Goal: Communication & Community: Connect with others

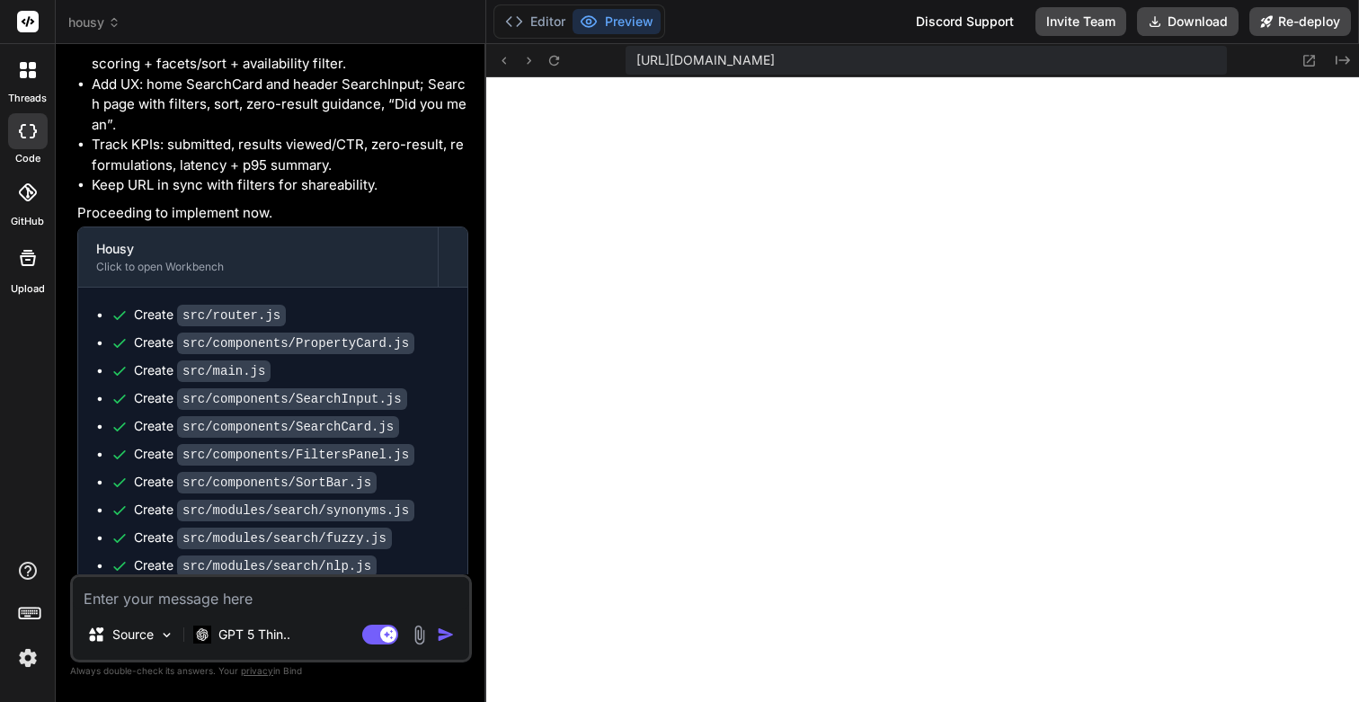
scroll to position [8808, 0]
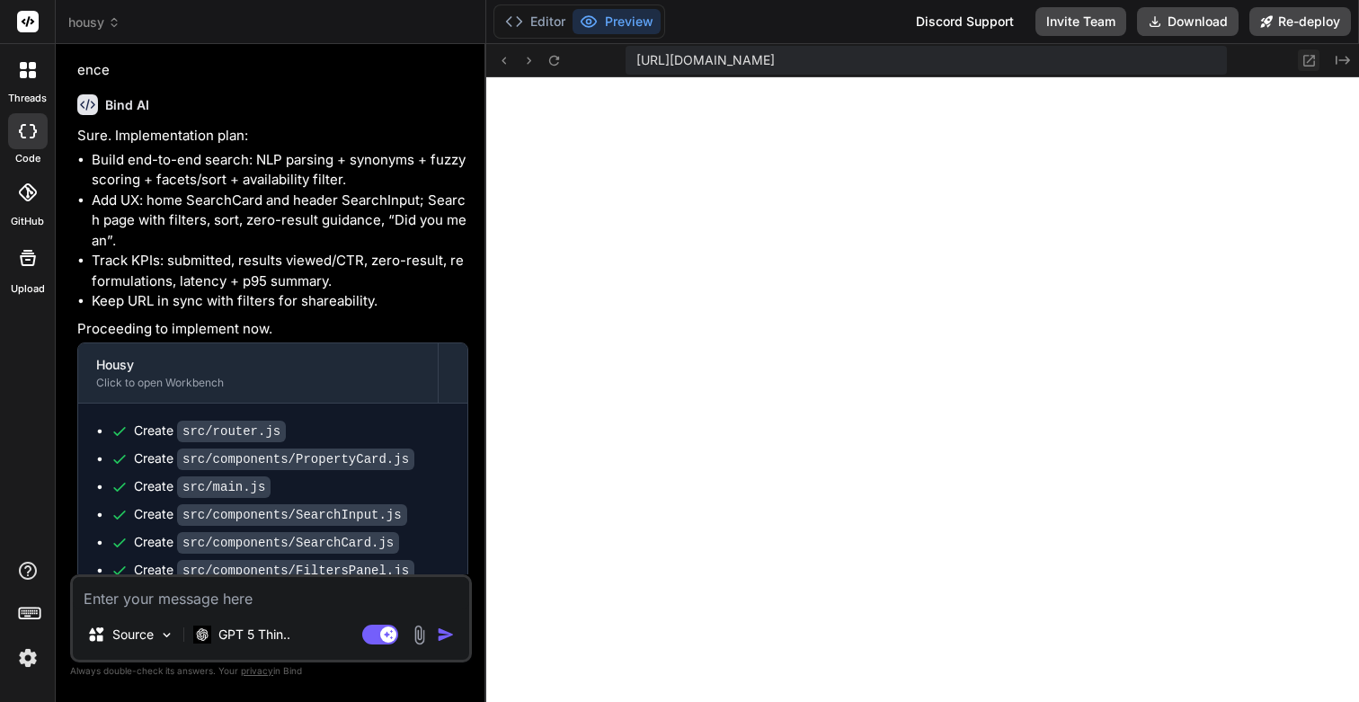
click at [1309, 65] on icon at bounding box center [1309, 61] width 12 height 12
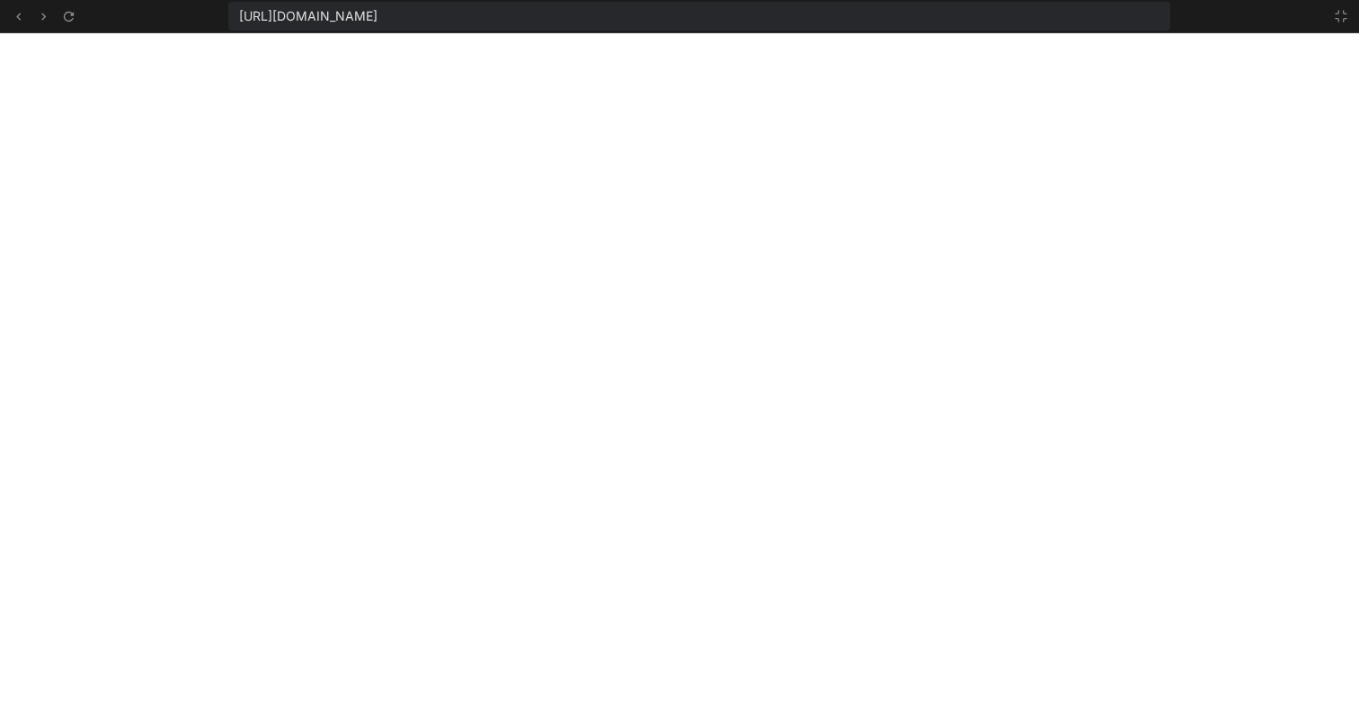
scroll to position [12090, 0]
click at [1344, 22] on icon at bounding box center [1341, 16] width 14 height 14
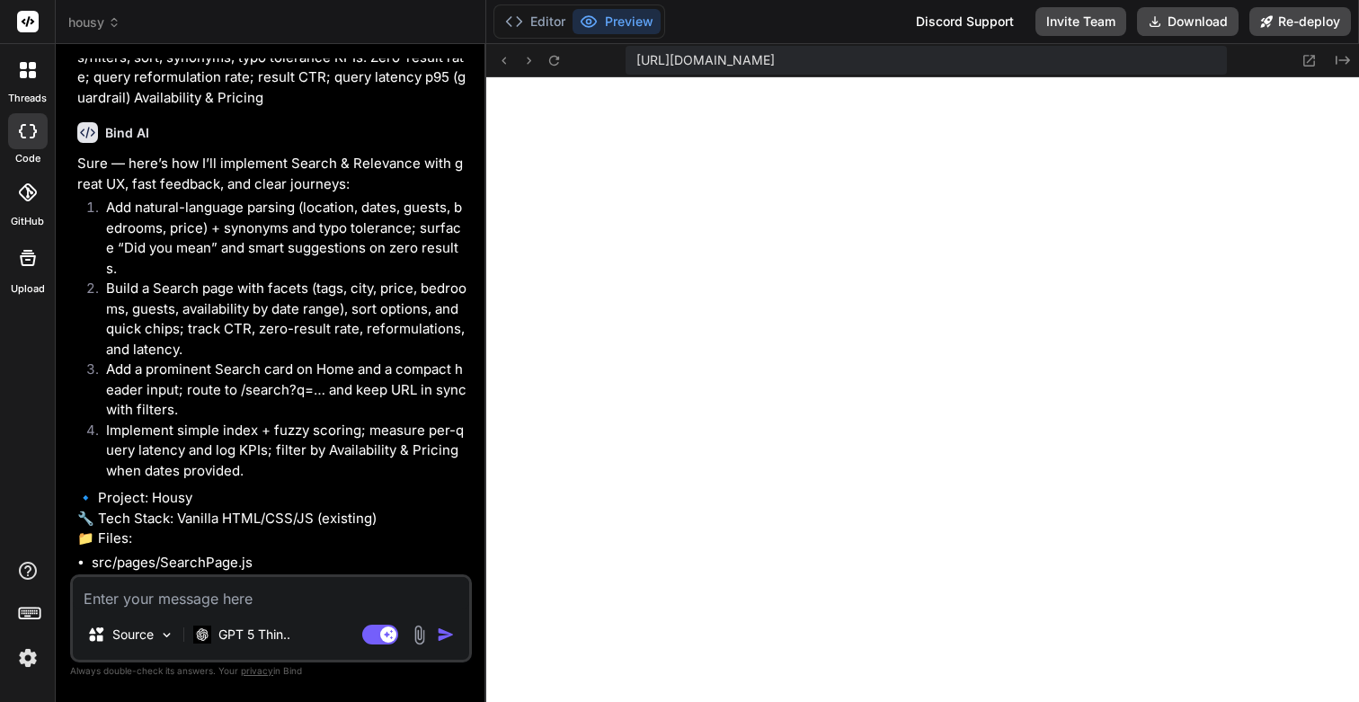
scroll to position [9339, 0]
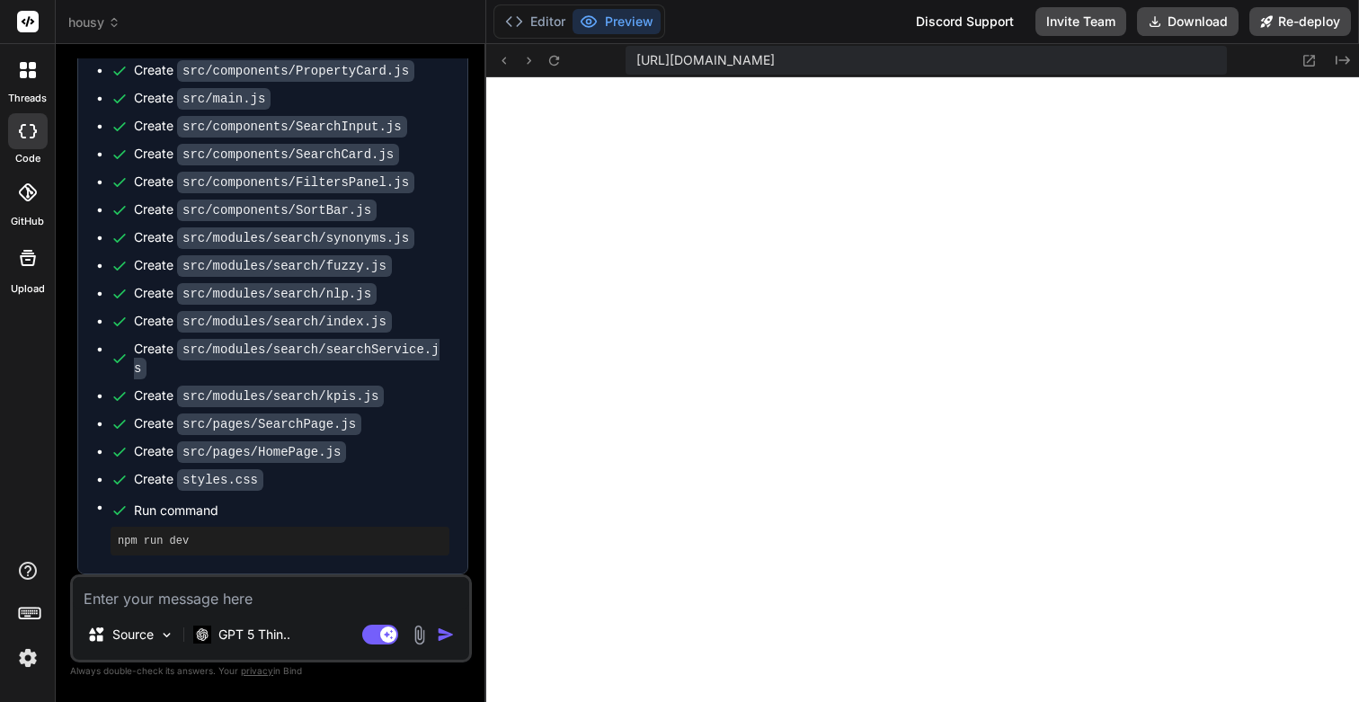
click at [191, 599] on textarea at bounding box center [271, 593] width 396 height 32
paste textarea "Capabilities: Price calendar with nightly rates + totals, flexible dates, trans…"
type textarea "Capabilities: Price calendar with nightly rates + totals, flexible dates, trans…"
type textarea "x"
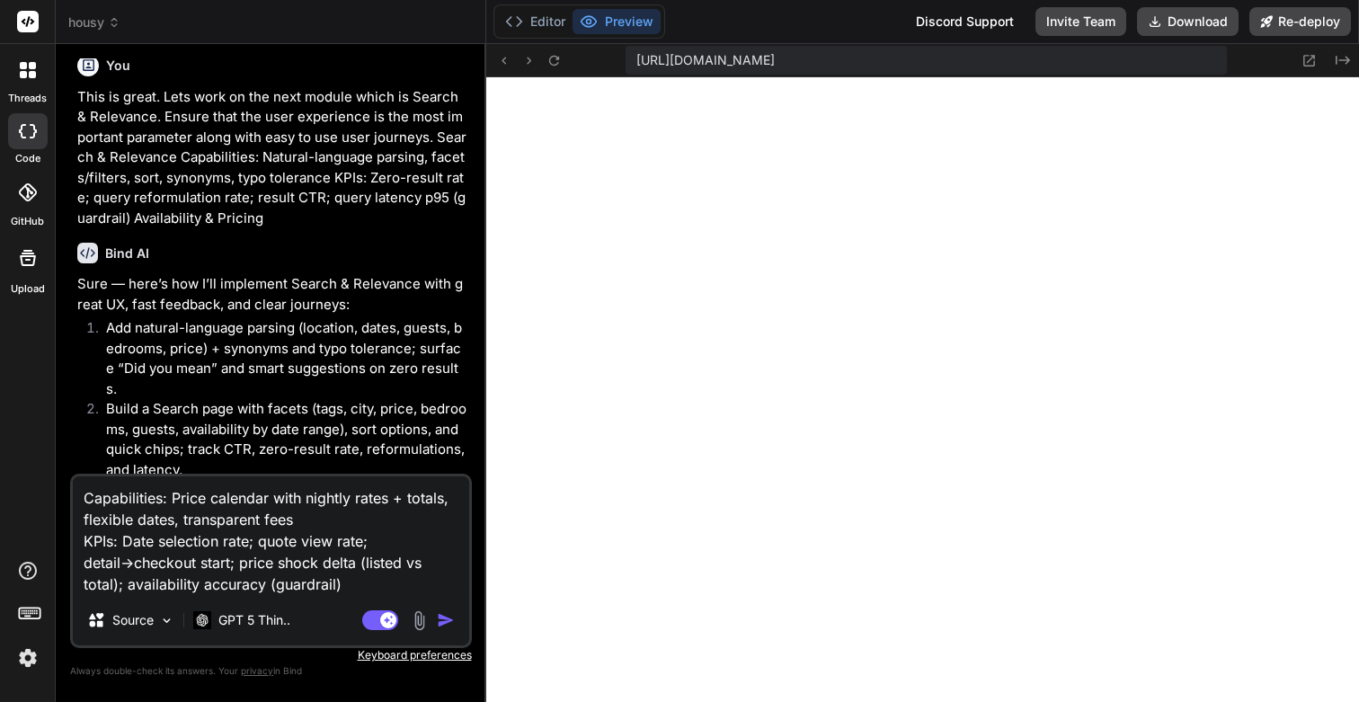
scroll to position [7449, 0]
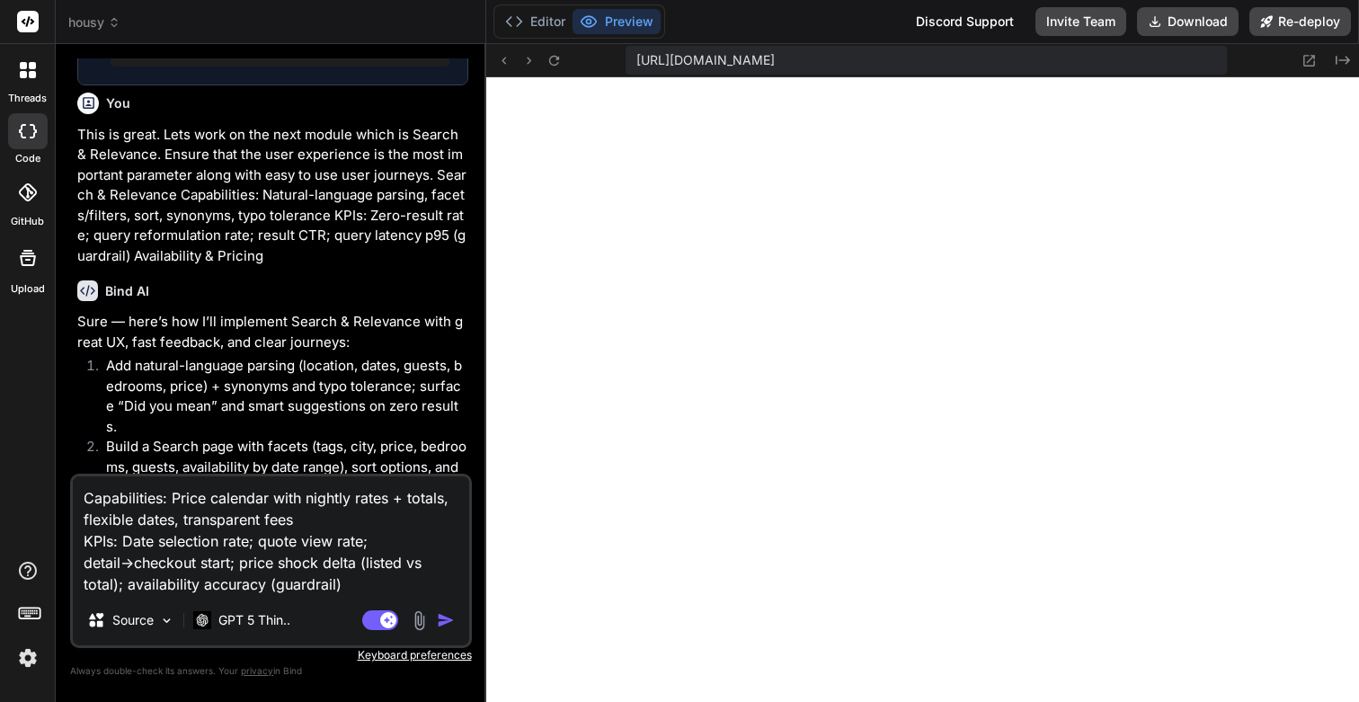
type textarea "Capabilities: Price calendar with nightly rates + totals, flexible dates, trans…"
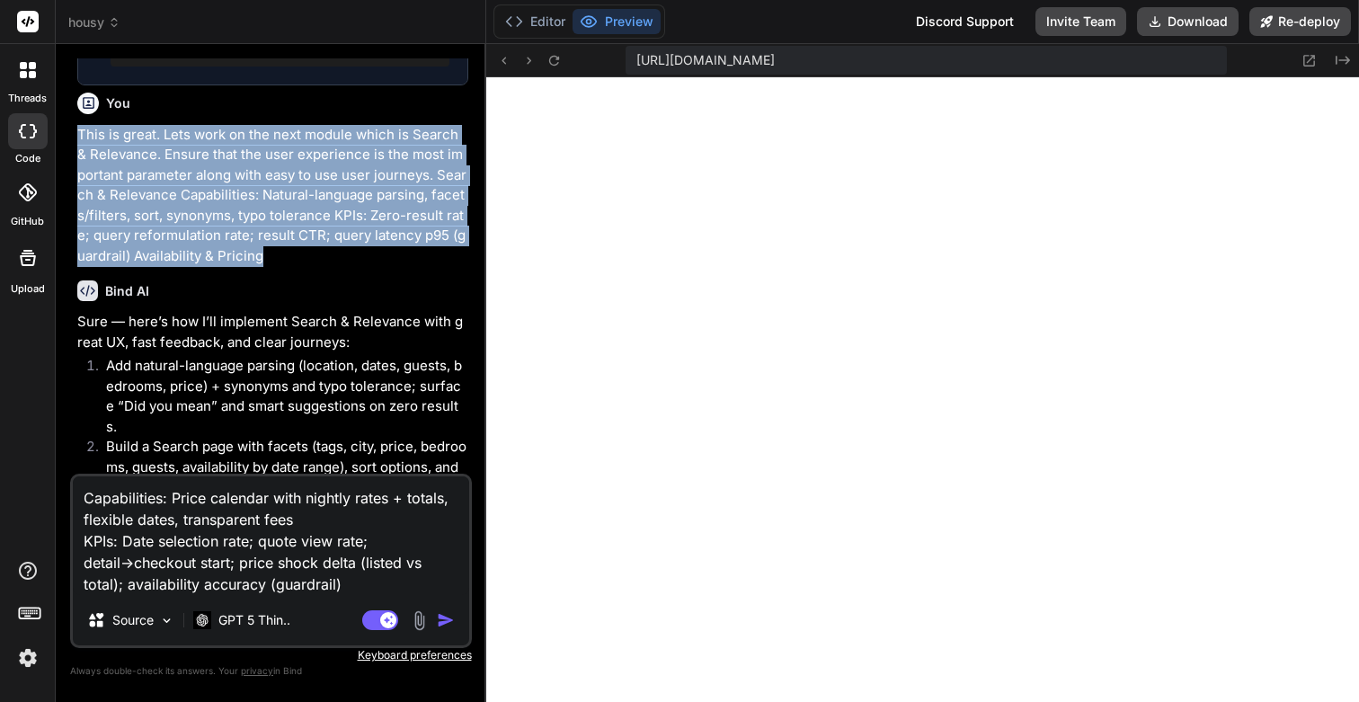
drag, startPoint x: 79, startPoint y: 267, endPoint x: 267, endPoint y: 388, distance: 223.6
click at [267, 267] on p "This is great. Lets work on the next module which is Search & Relevance. Ensure…" at bounding box center [272, 196] width 391 height 142
copy p "This is great. Lets work on the next module which is Search & Relevance. Ensure…"
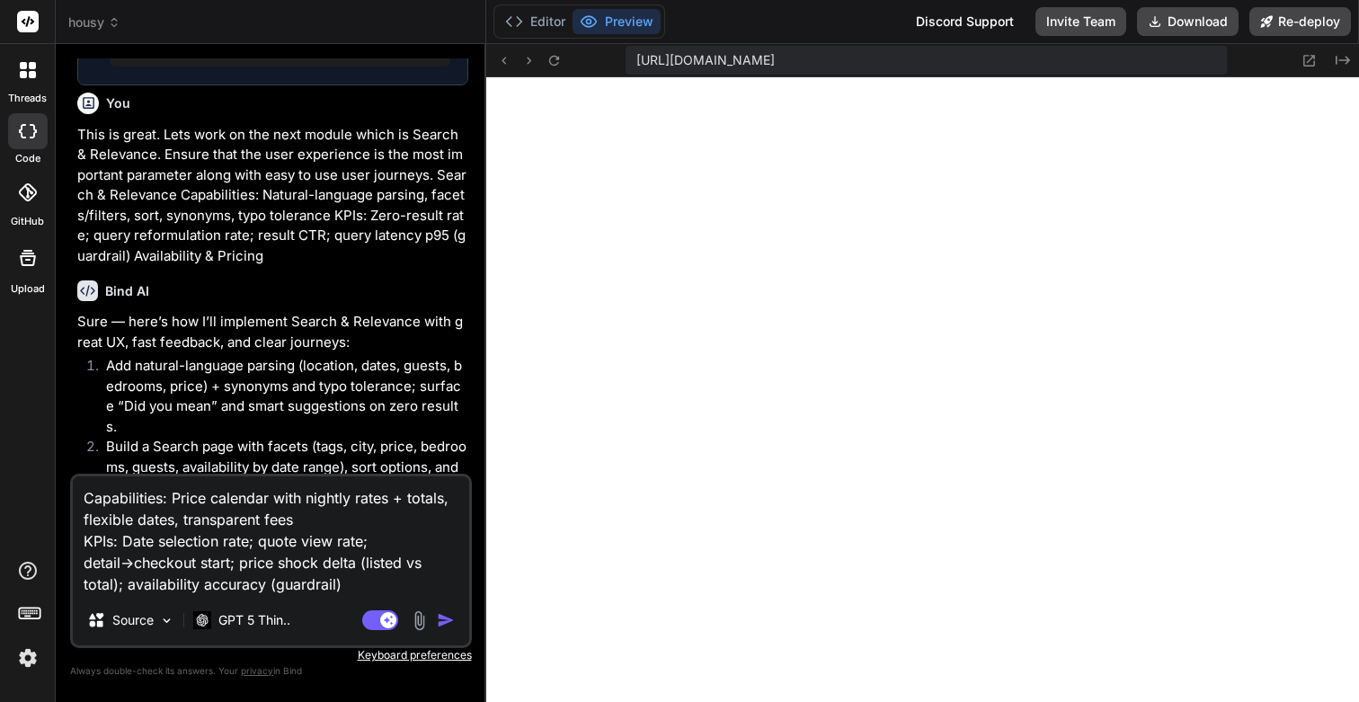
click at [334, 506] on textarea "Capabilities: Price calendar with nightly rates + totals, flexible dates, trans…" at bounding box center [271, 535] width 396 height 119
type textarea "x"
type textarea "Capabilities: Price calendar with nightly rates + totals, flexible dates, trans…"
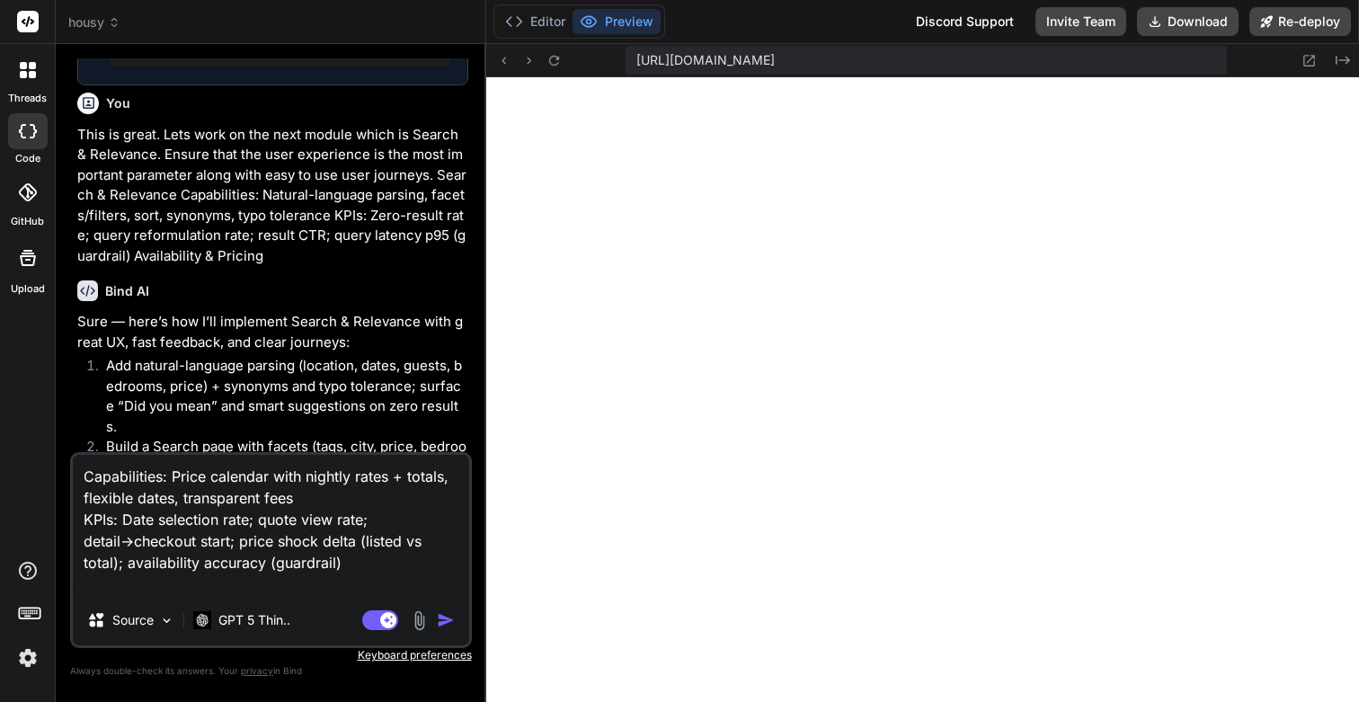
type textarea "x"
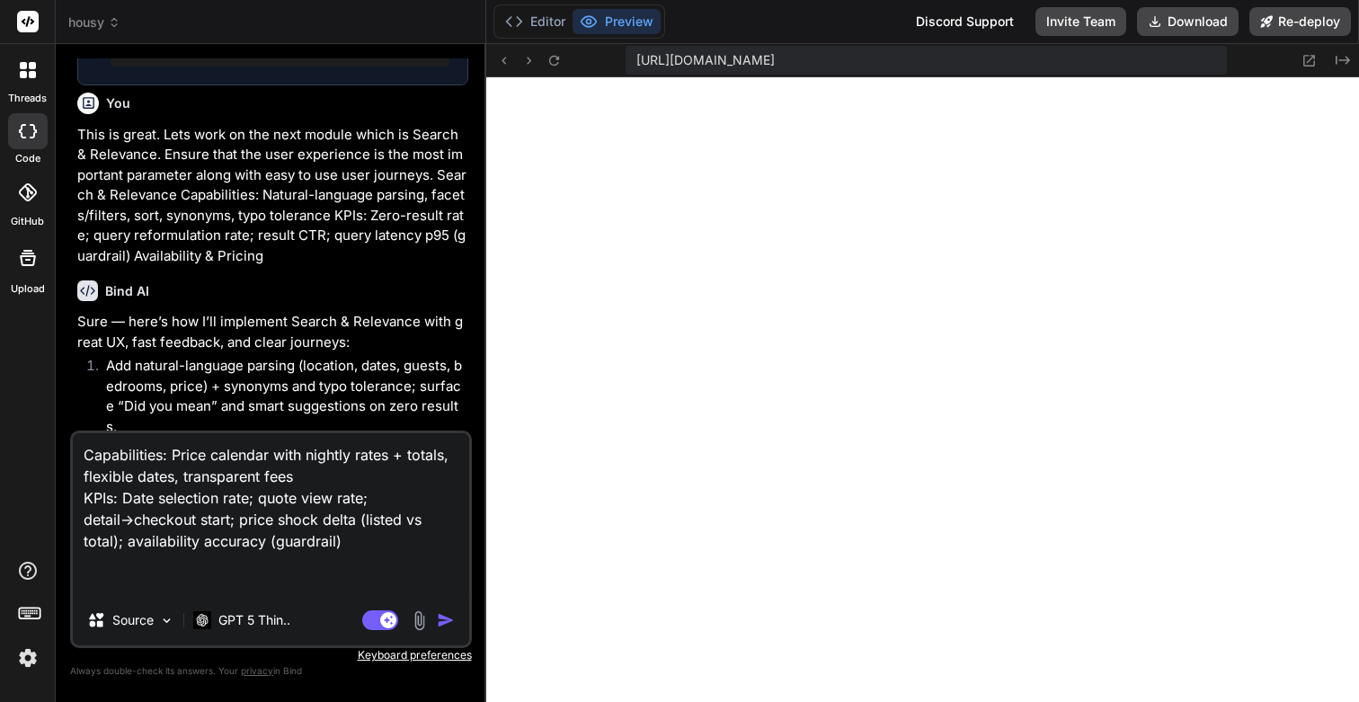
paste textarea "This is great. Lets work on the next module which is Search & Relevance. Ensure…"
type textarea "This is great. Lets work on the next module which is Search & Relevance. Ensure…"
type textarea "x"
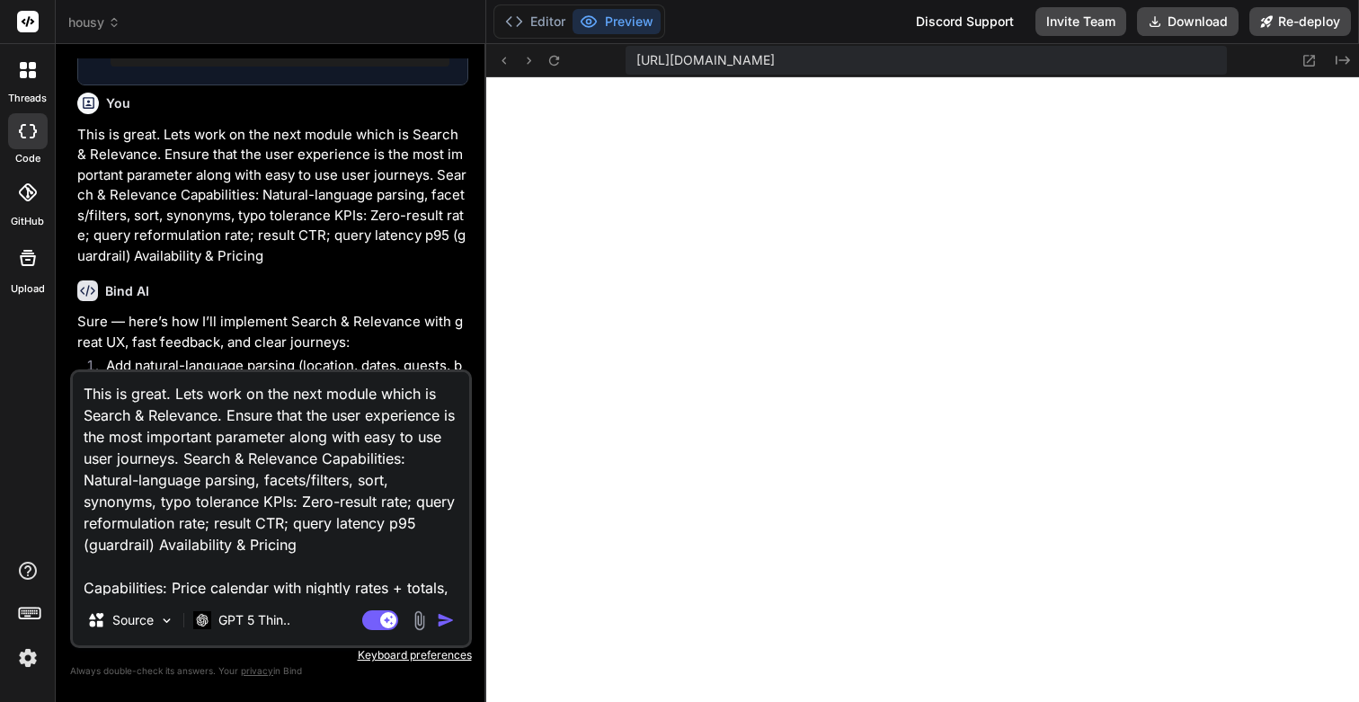
click at [164, 591] on textarea "This is great. Lets work on the next module which is Search & Relevance. Ensure…" at bounding box center [271, 483] width 396 height 223
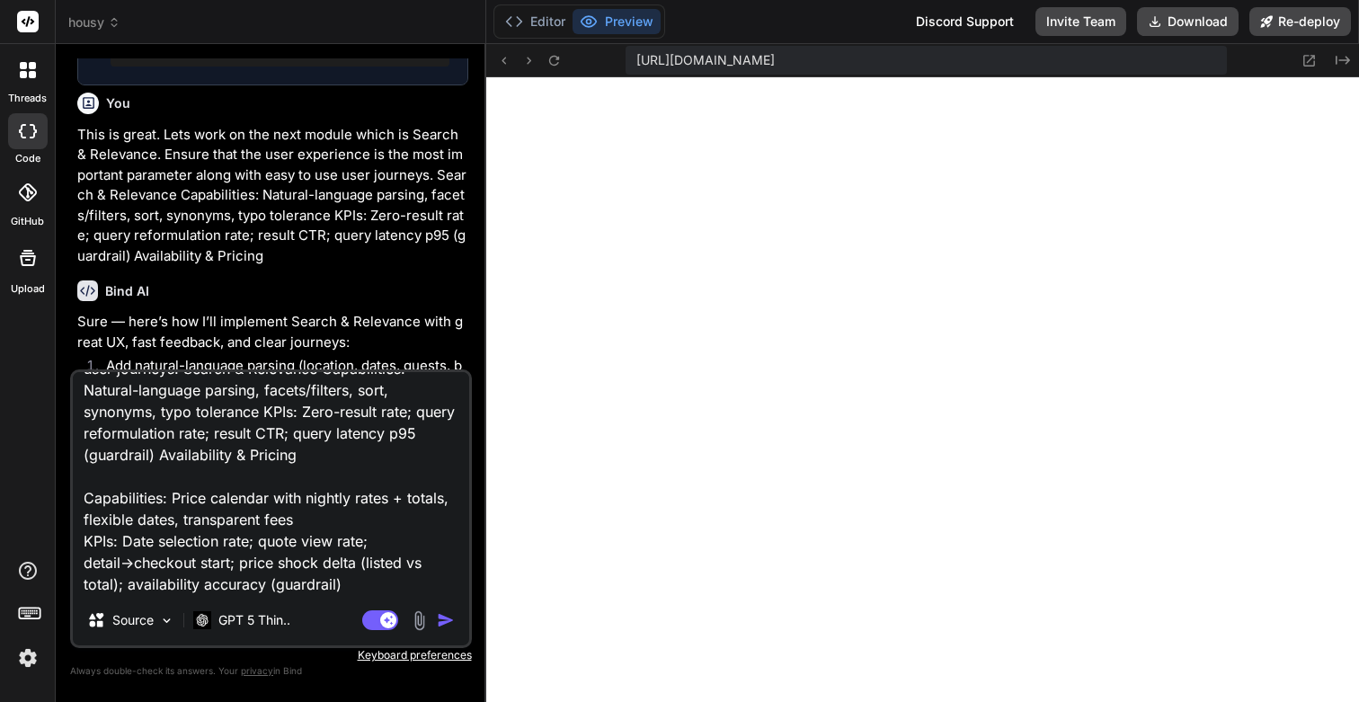
scroll to position [0, 0]
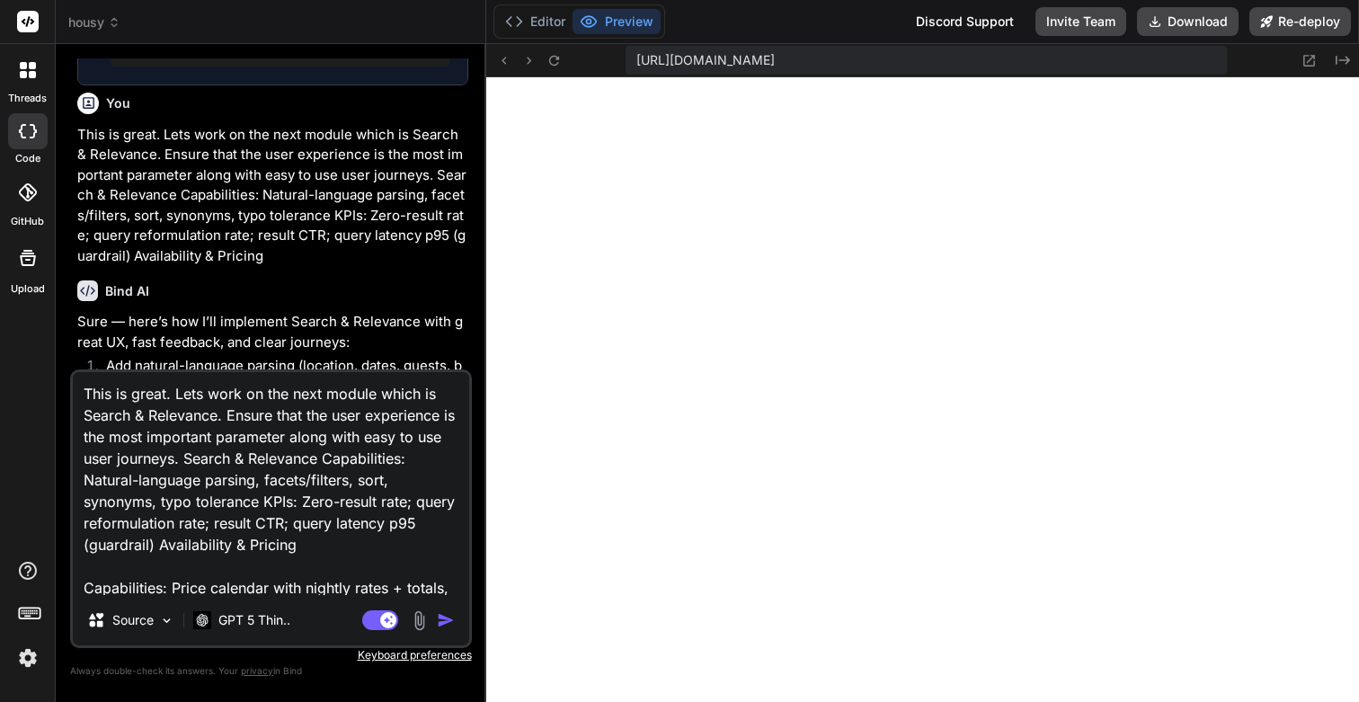
click at [226, 415] on textarea "This is great. Lets work on the next module which is Search & Relevance. Ensure…" at bounding box center [271, 483] width 396 height 223
paste textarea "Capabilities"
type textarea "This is great. Lets work on the next module which is Capabilities. Ensure that …"
type textarea "x"
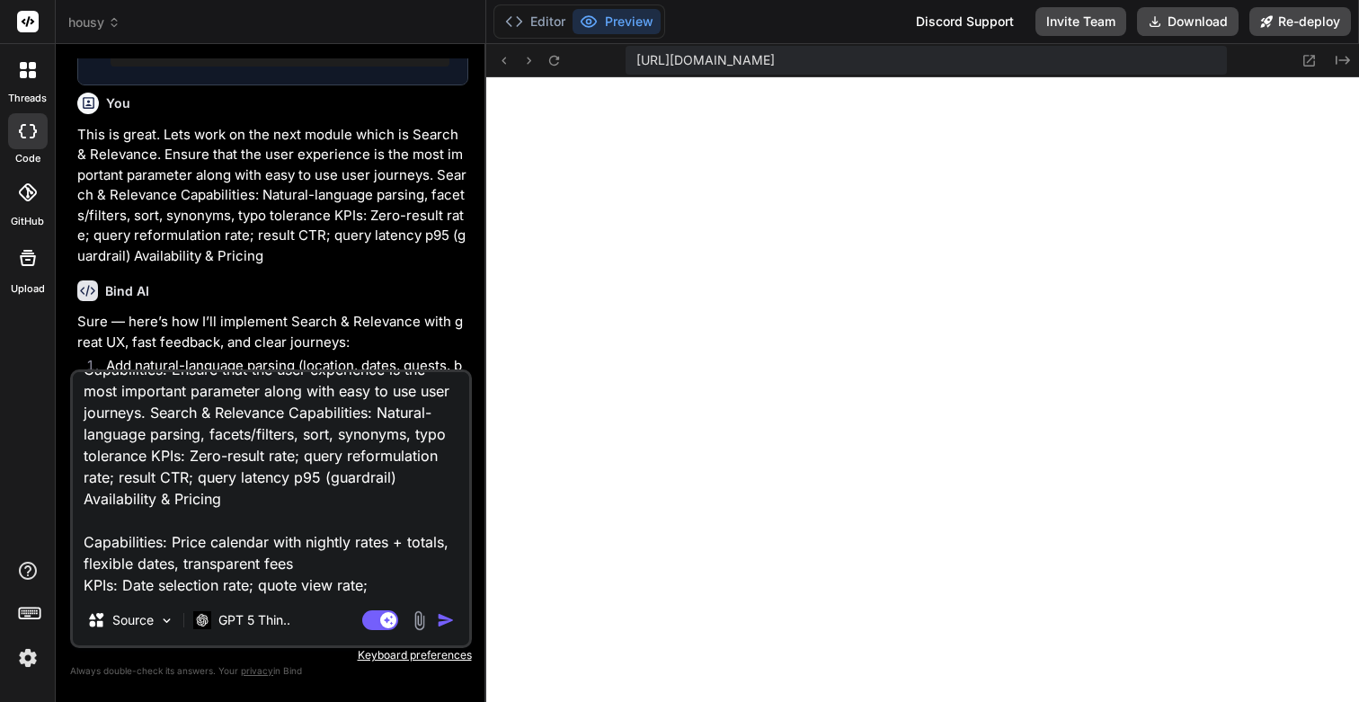
scroll to position [48, 0]
click at [241, 548] on textarea "This is great. Lets work on the next module which is Capabilities. Ensure that …" at bounding box center [271, 483] width 396 height 223
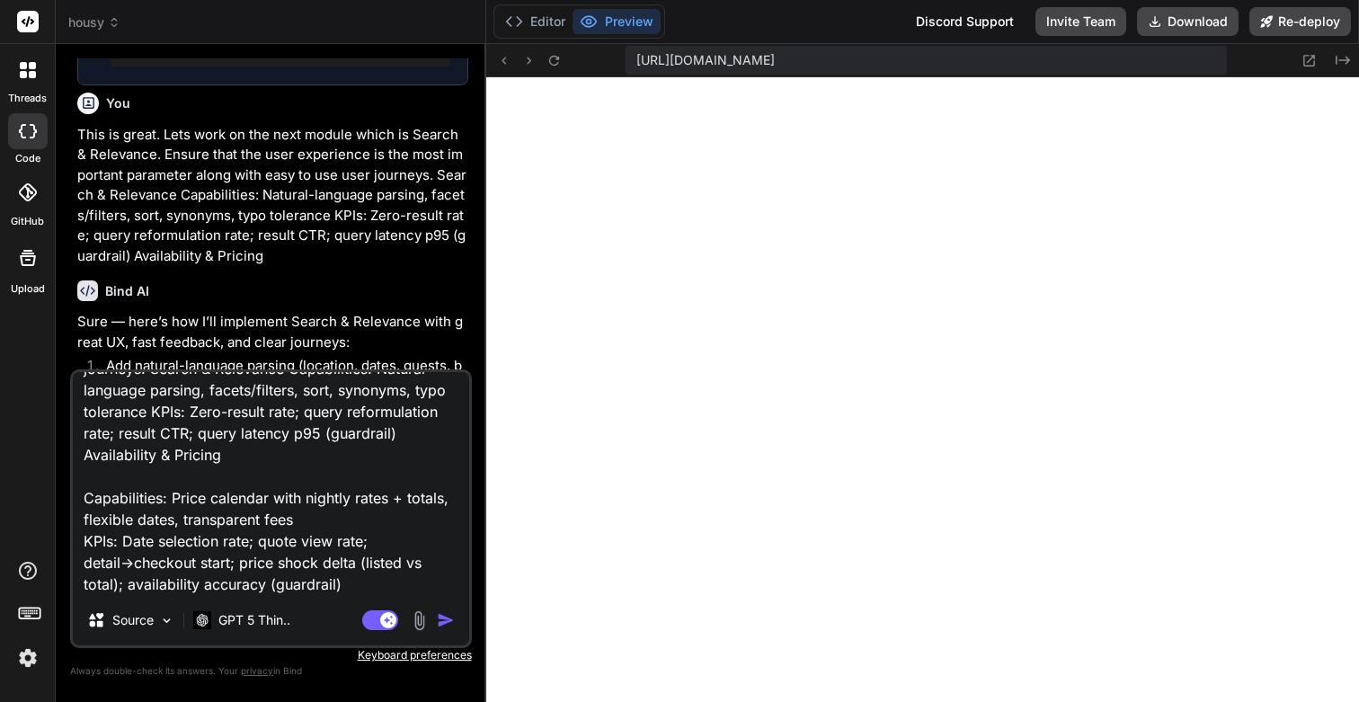
type textarea "This is great. Lets work on the next module which is Capabilities. Ensure that …"
type textarea "x"
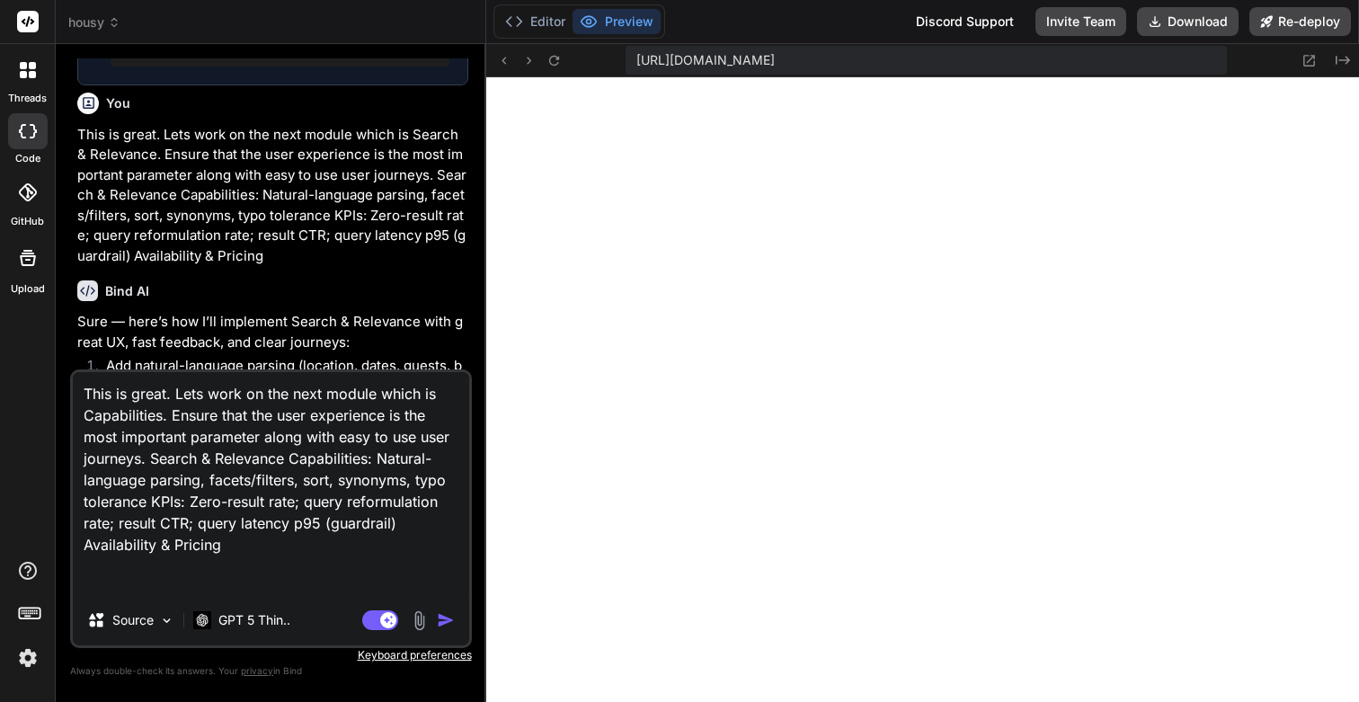
scroll to position [0, 0]
click at [156, 457] on textarea "This is great. Lets work on the next module which is Capabilities. Ensure that …" at bounding box center [271, 483] width 396 height 223
paste textarea "Capabilities: Price calendar with nightly rates + totals, flexible dates, trans…"
type textarea "This is great. Lets work on the next module which is Capabilities. Ensure that …"
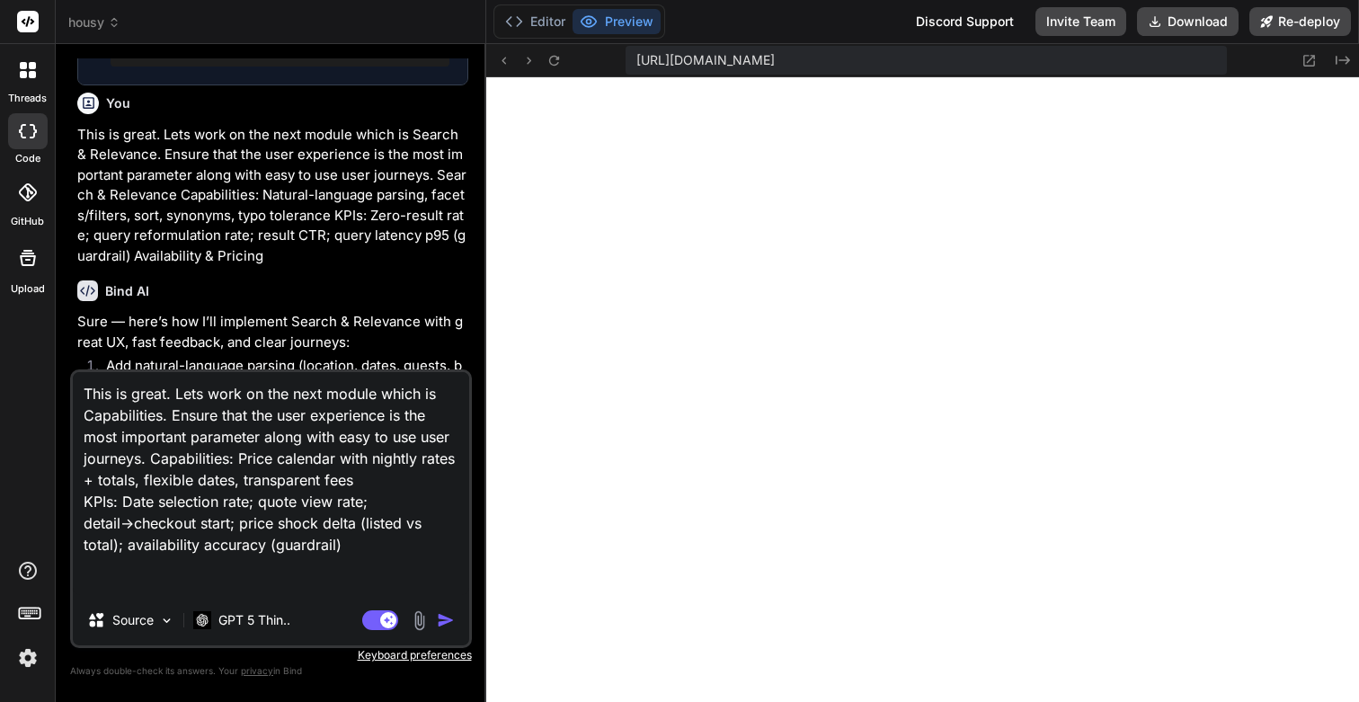
scroll to position [0, 0]
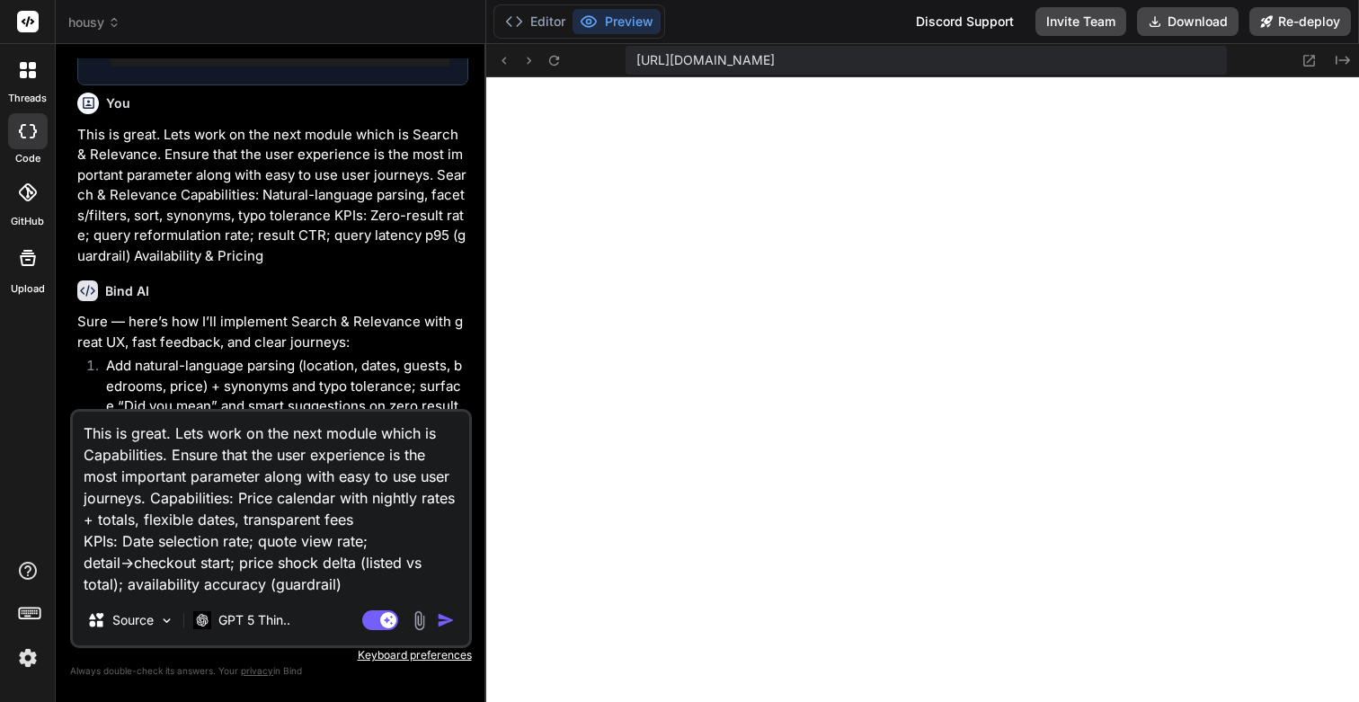
type textarea "x"
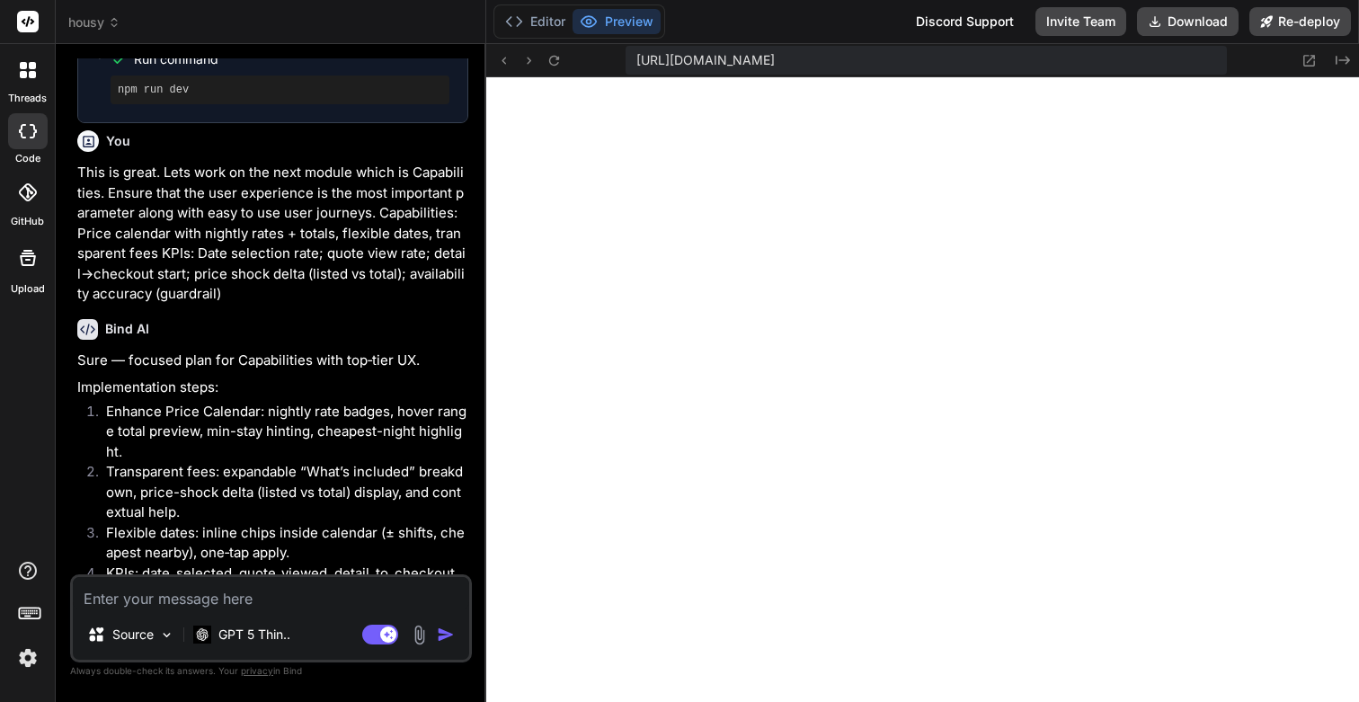
scroll to position [10397, 0]
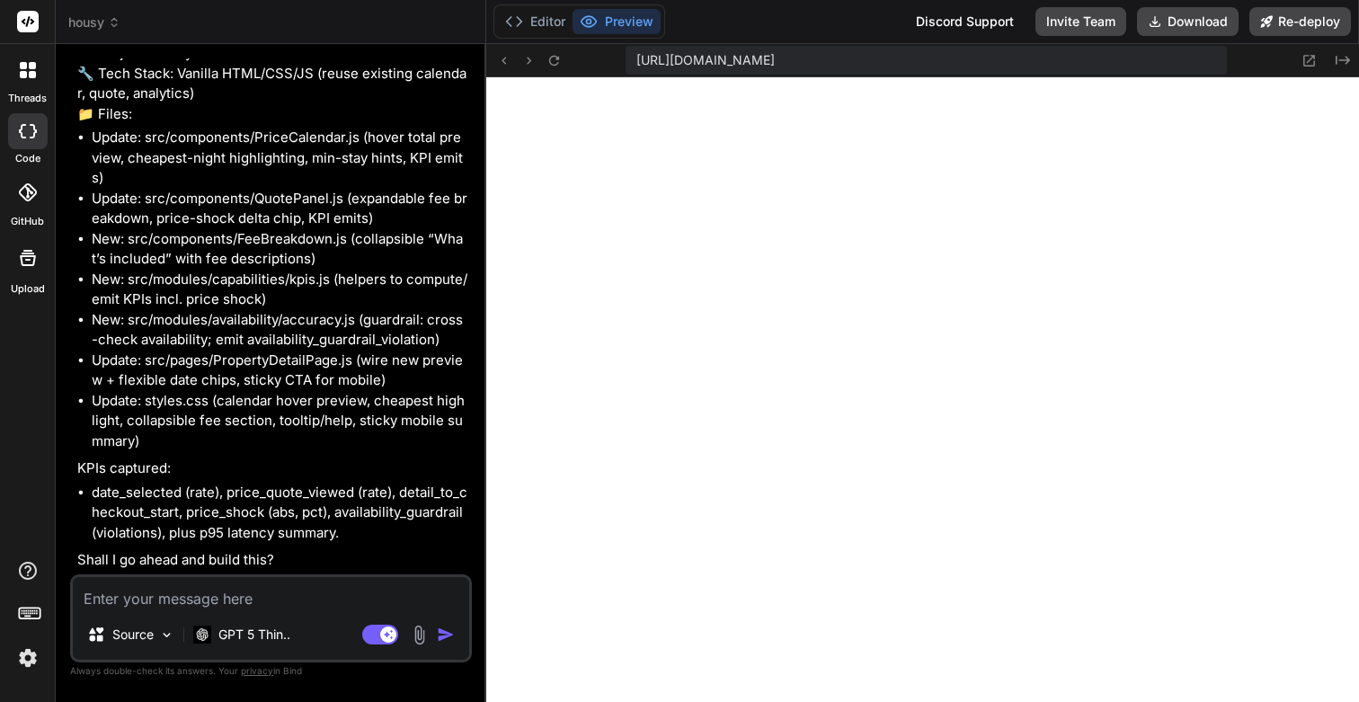
type textarea "x"
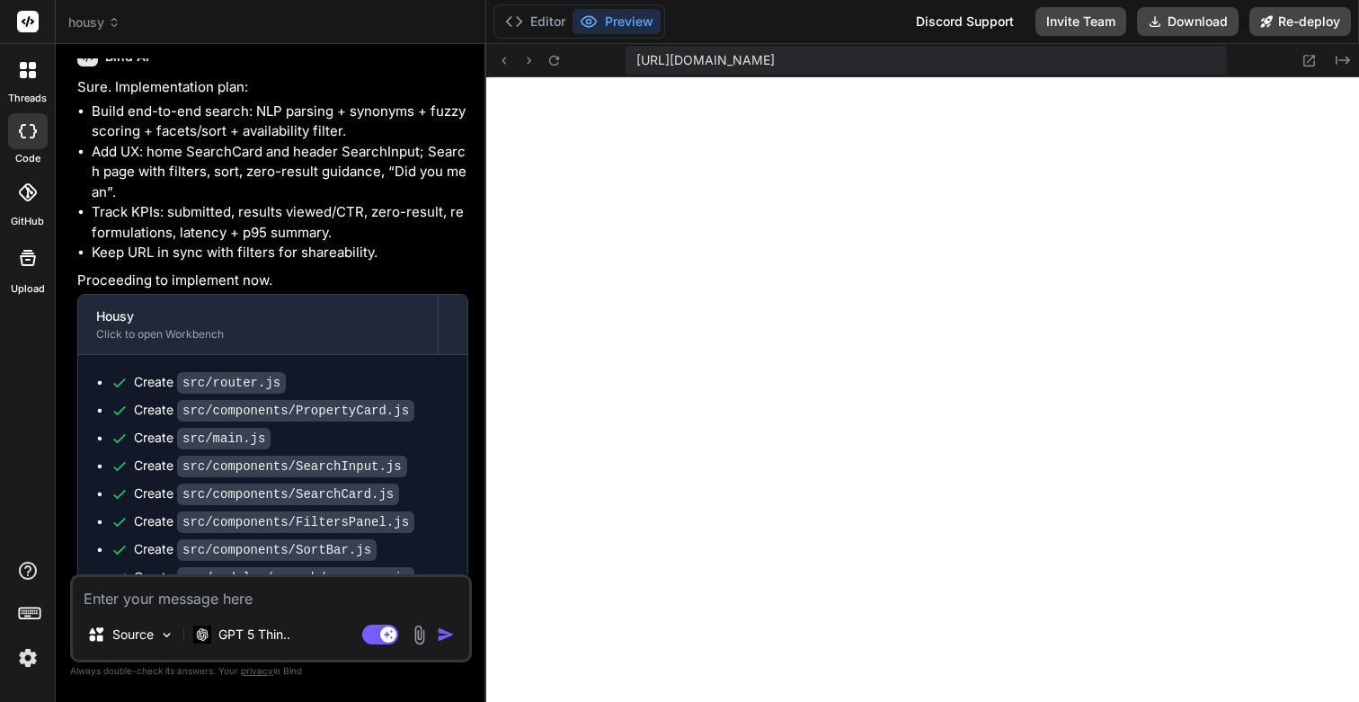
scroll to position [8850, 0]
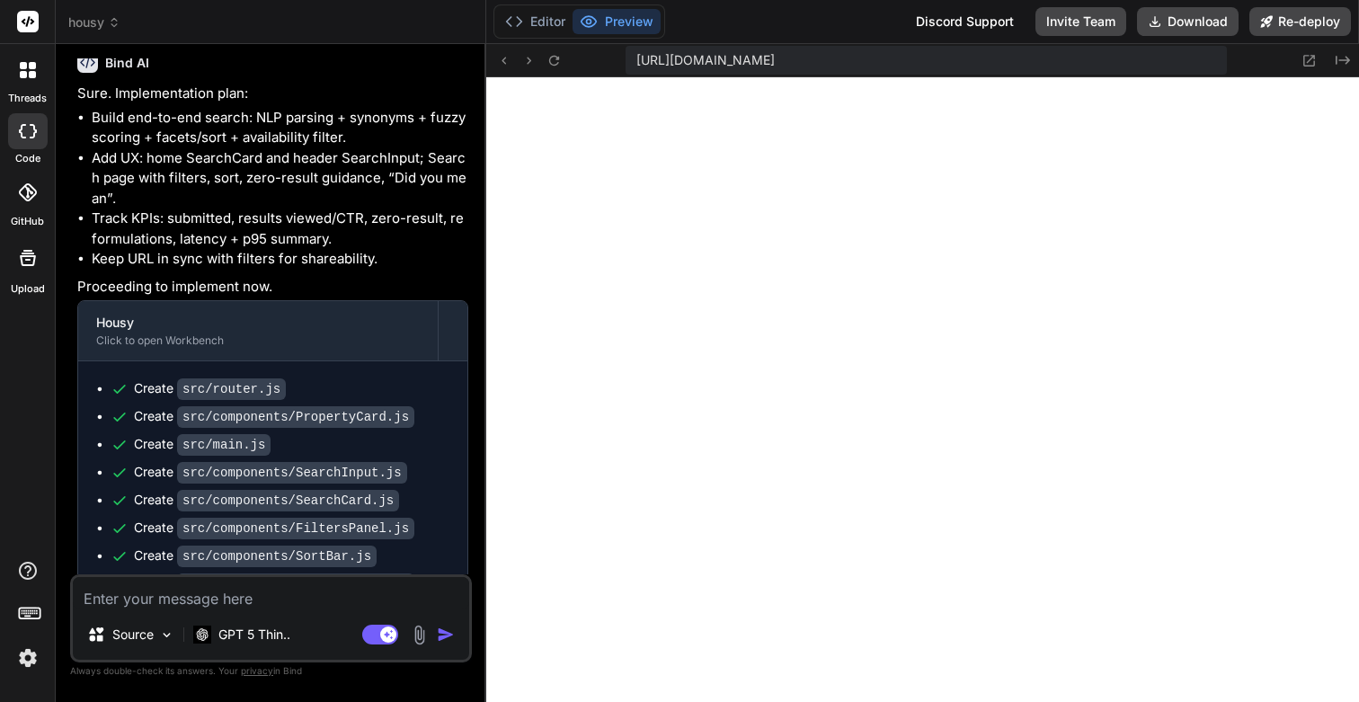
drag, startPoint x: 79, startPoint y: 161, endPoint x: 167, endPoint y: 171, distance: 88.6
click at [167, 38] on p "Yes please go ahead and build this. Lets wow the user experience" at bounding box center [272, 17] width 391 height 40
copy p "Yes please go ahead and build this. Lets wow the user experience"
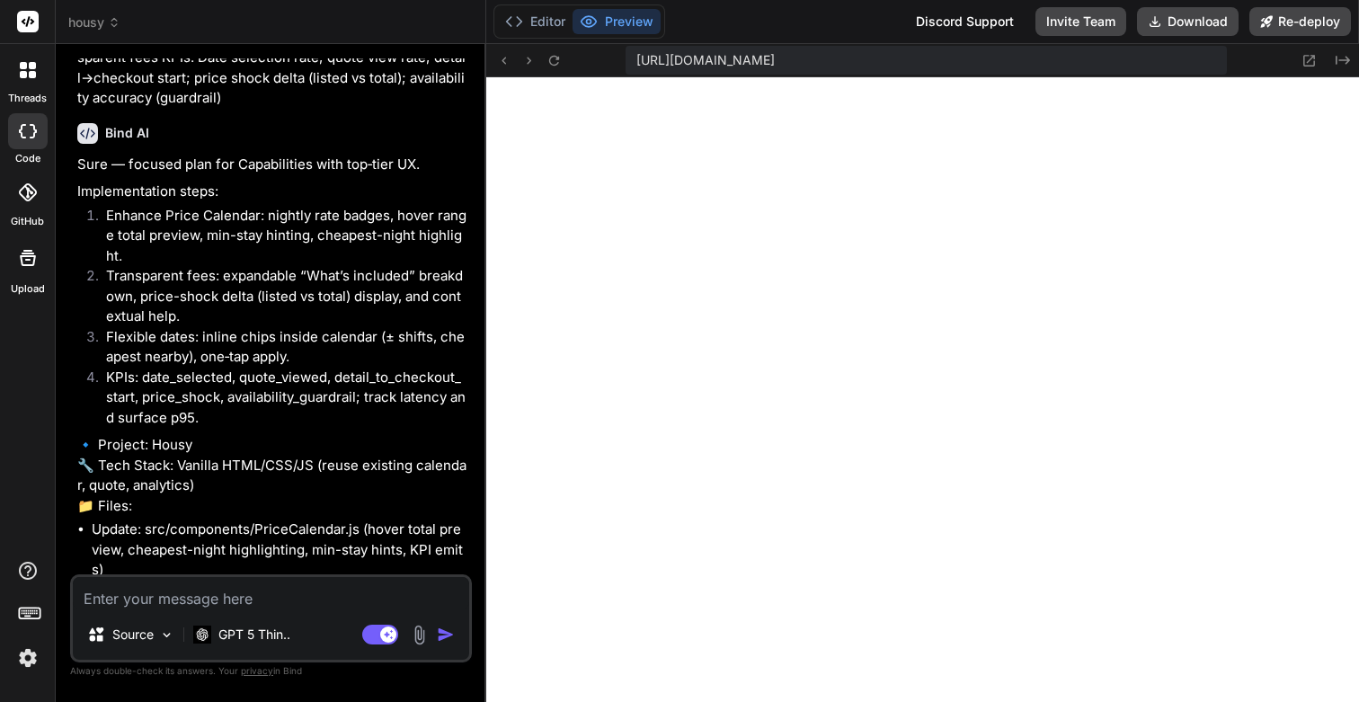
scroll to position [10397, 0]
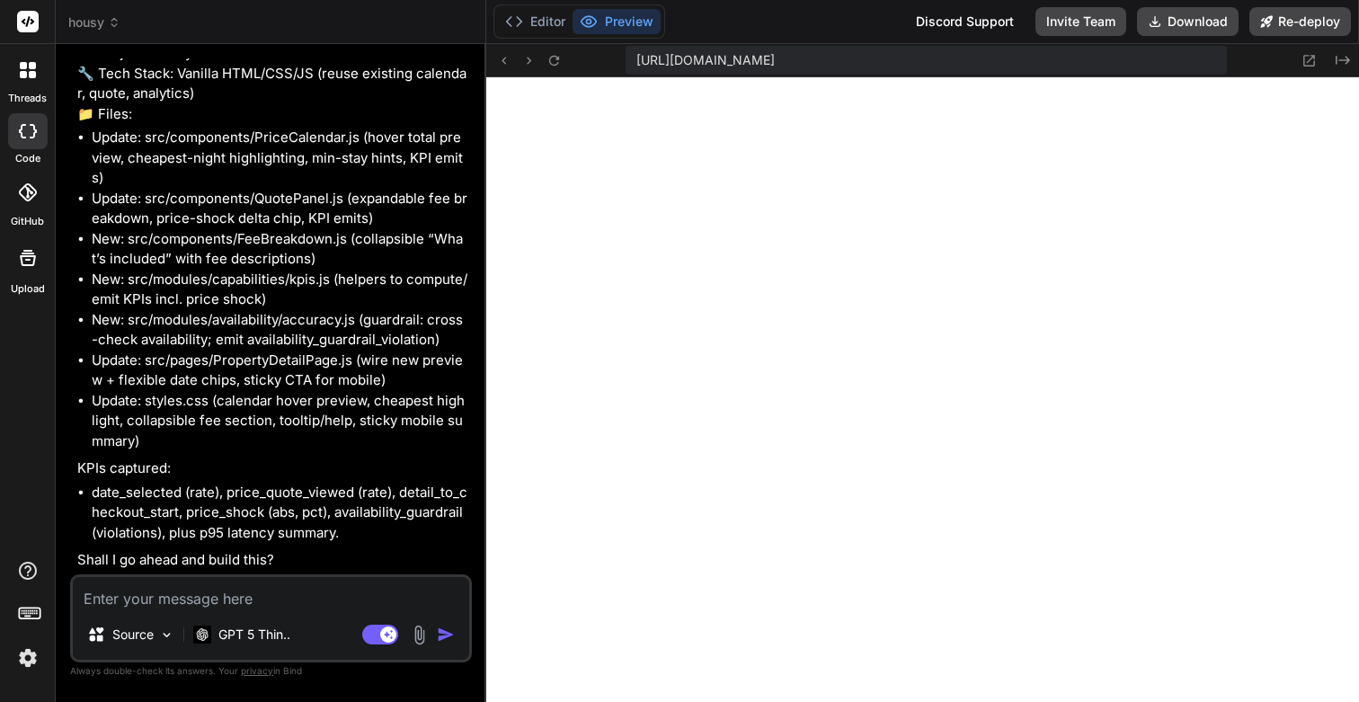
click at [129, 591] on textarea at bounding box center [271, 593] width 396 height 32
paste textarea "Yes please go ahead and build this. Lets wow the user experience"
type textarea "Yes please go ahead and build this. Lets wow the user experience"
type textarea "x"
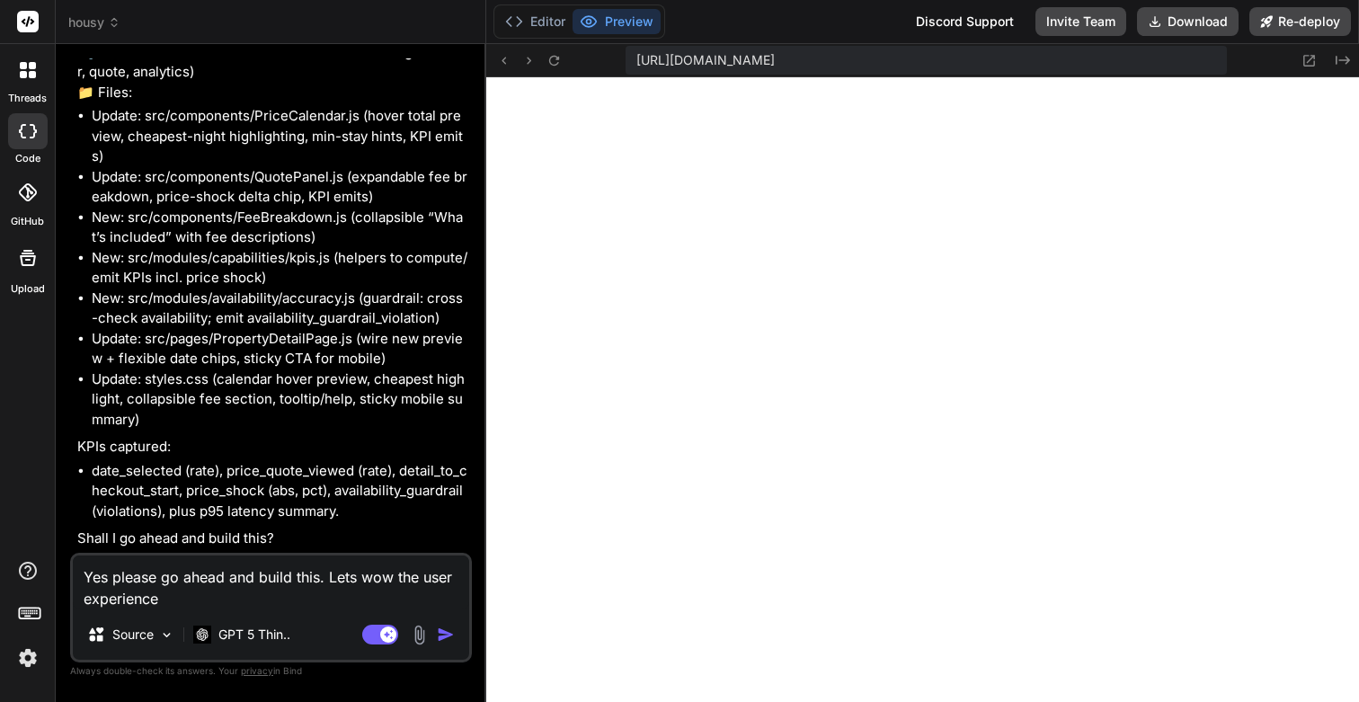
type textarea "Yes please go ahead and build this. Lets wow the user experience"
click at [443, 643] on img "button" at bounding box center [446, 635] width 18 height 18
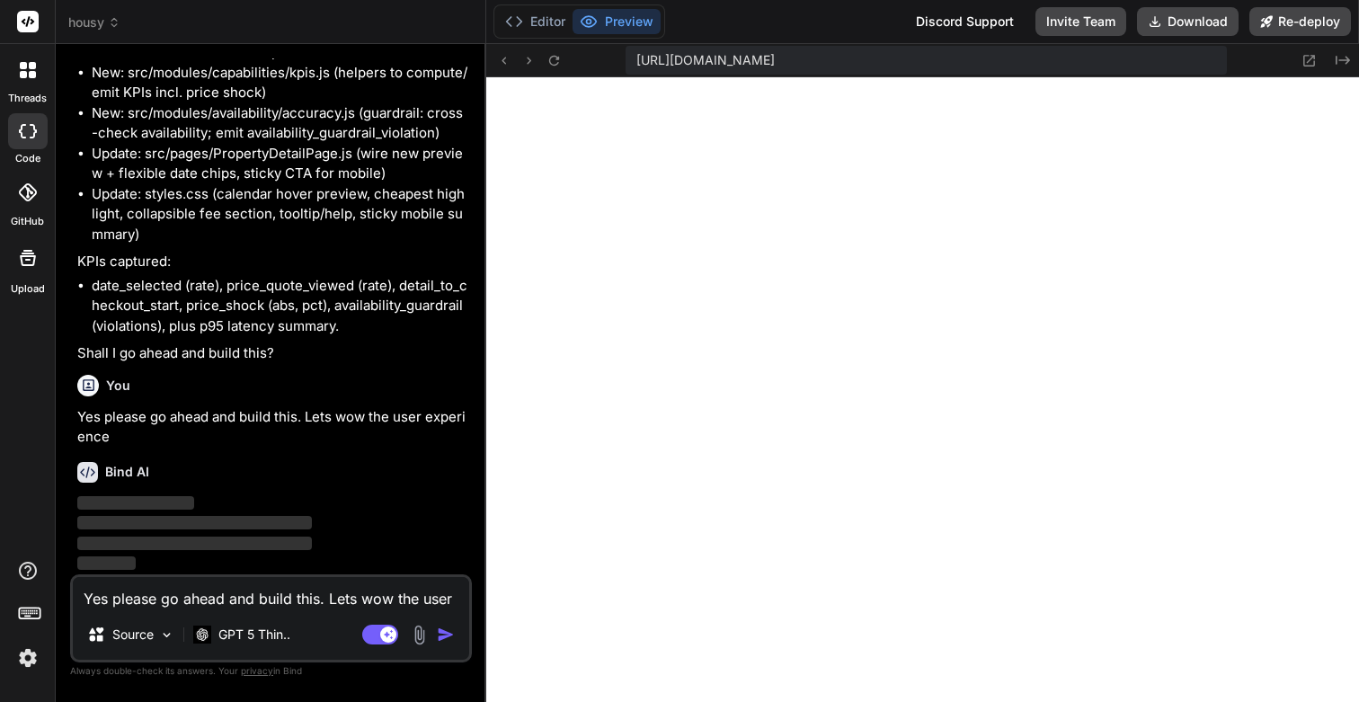
scroll to position [10604, 0]
type textarea "x"
type textarea "wrap.appendChild(header); wrap.appendChild(content); return wrap; }"
type textarea "x"
type textarea "} window.addEventListener('pagehide', () => { if (!quoteLatencies.length) retur…"
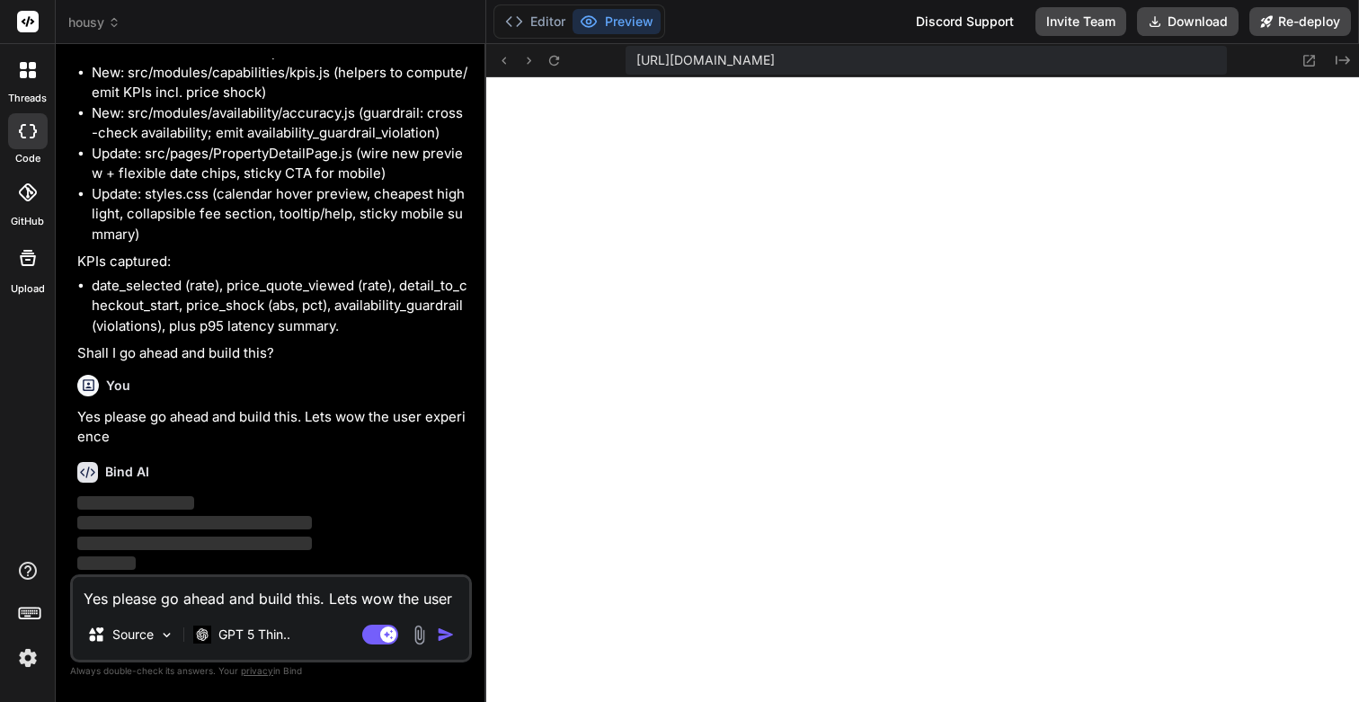
type textarea "x"
type textarea "} }"
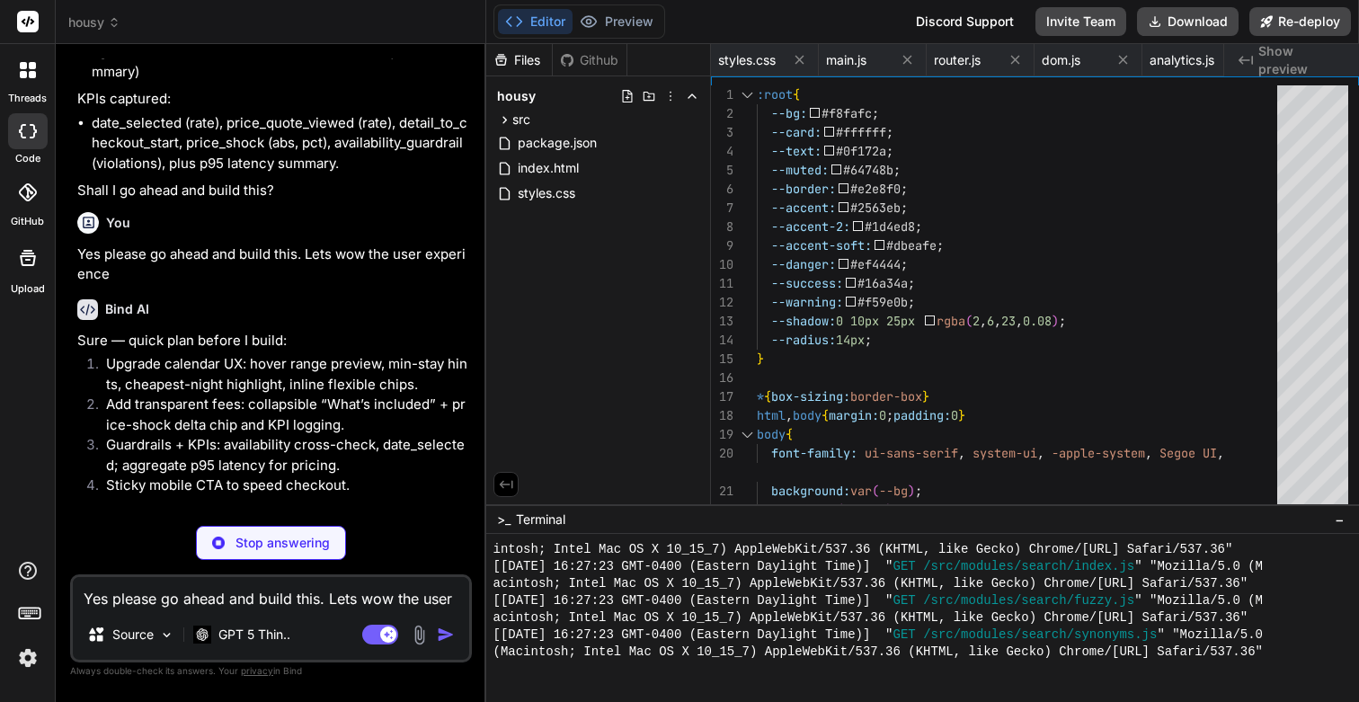
type textarea "x"
type textarea "}); return { el: host, update }; }"
type textarea "x"
type textarea "return page; }"
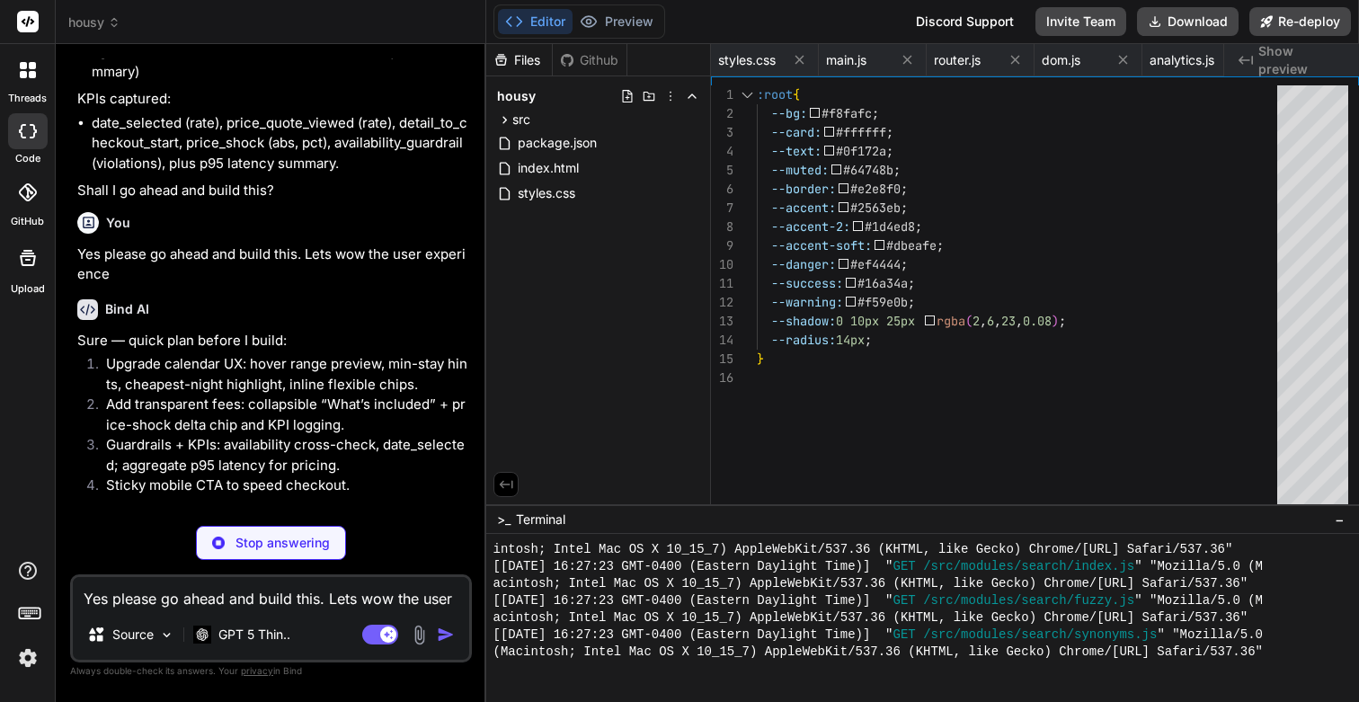
type textarea "x"
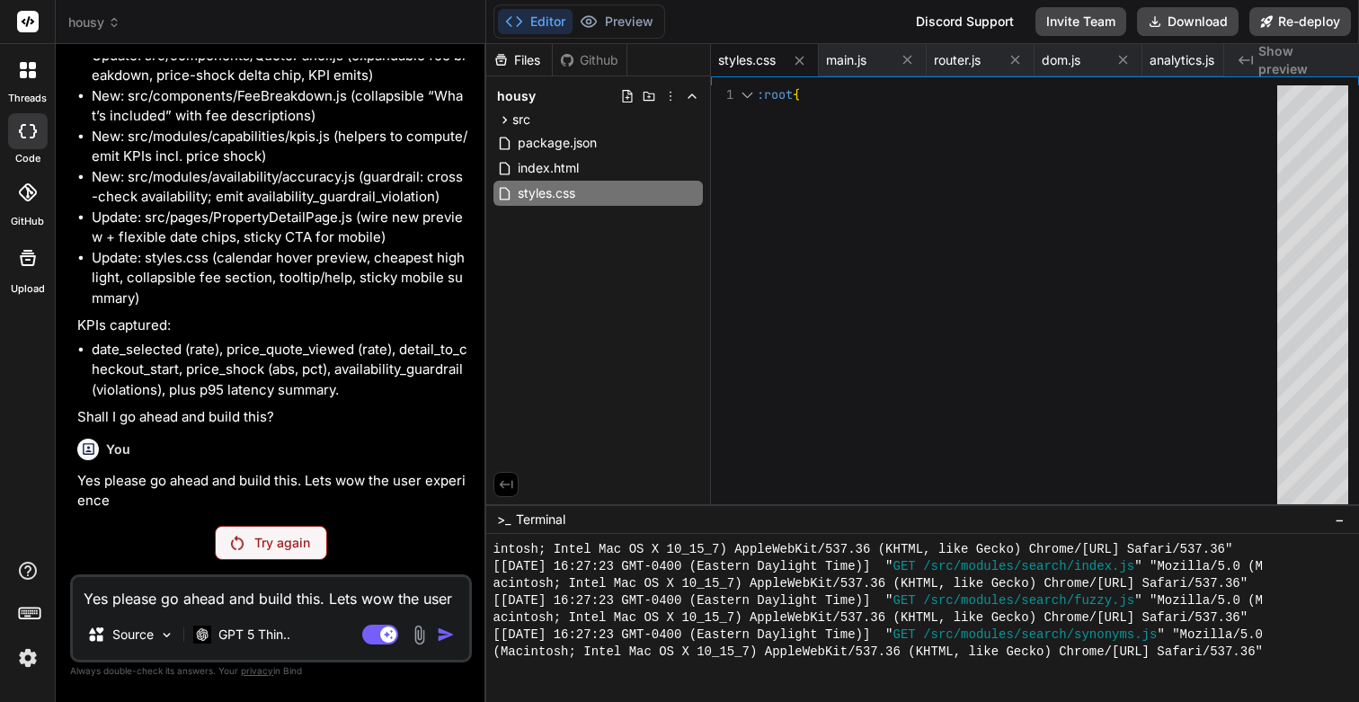
scroll to position [10555, 0]
click at [272, 481] on p "Yes please go ahead and build this. Lets wow the user experience" at bounding box center [272, 491] width 391 height 40
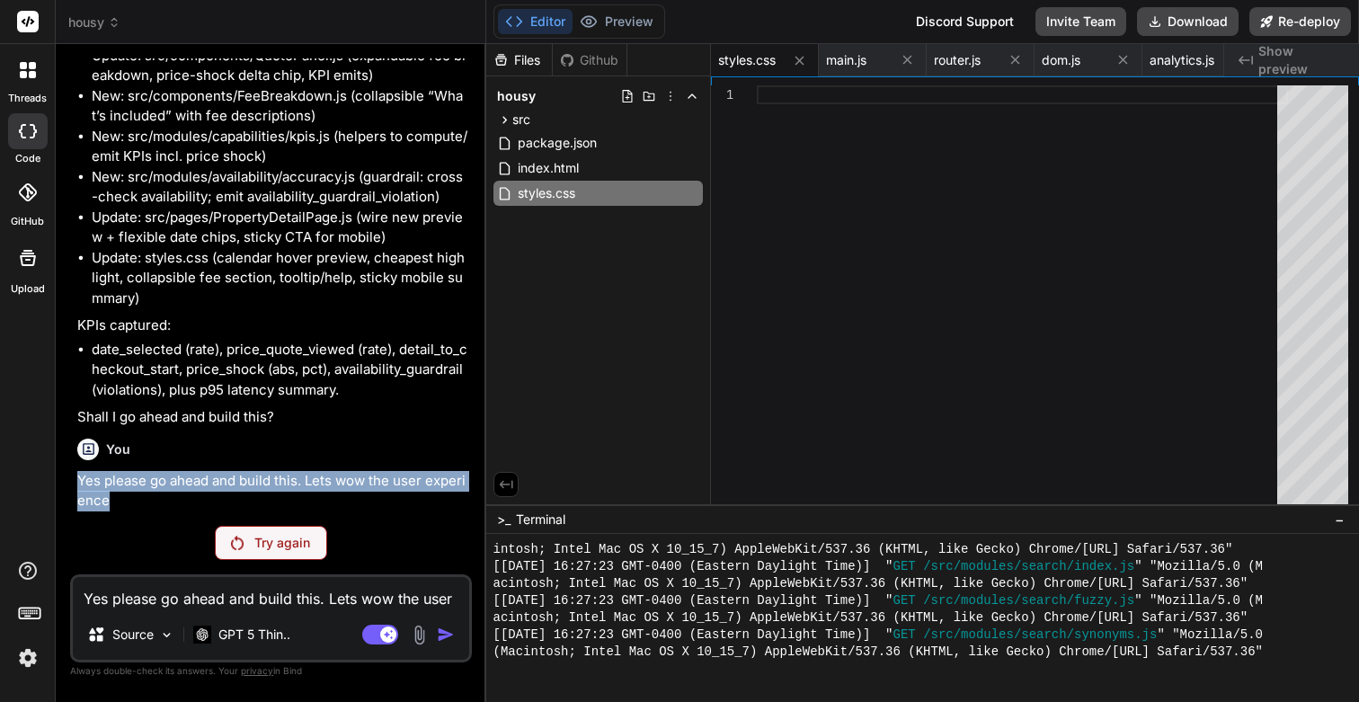
drag, startPoint x: 77, startPoint y: 467, endPoint x: 138, endPoint y: 488, distance: 64.5
click at [138, 488] on p "Yes please go ahead and build this. Lets wow the user experience" at bounding box center [272, 491] width 391 height 40
copy p "Yes please go ahead and build this. Lets wow the user experience"
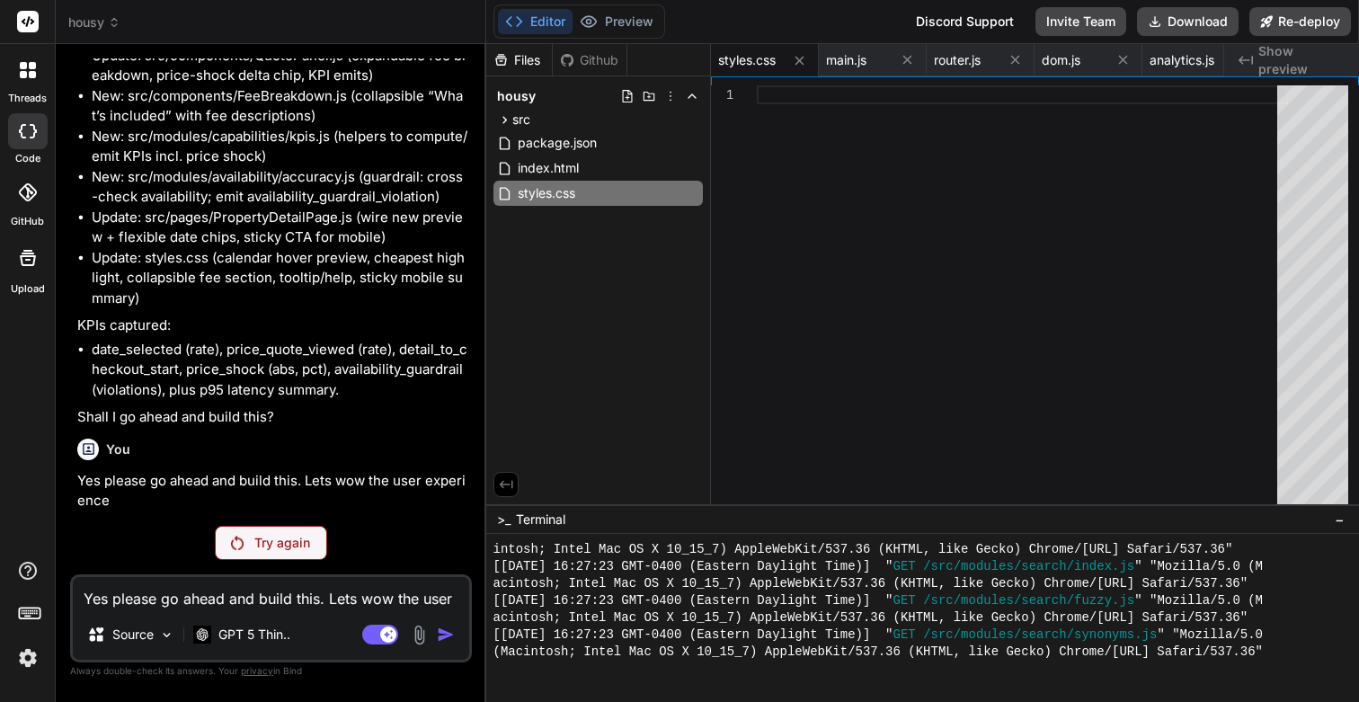
click at [158, 596] on textarea "Yes please go ahead and build this. Lets wow the user experience" at bounding box center [271, 593] width 396 height 32
paste textarea "Yes please go ahead and build this. Lets wow the user experience"
type textarea "Yes please go ahead and build this. Lets wow the user experience"
type textarea "x"
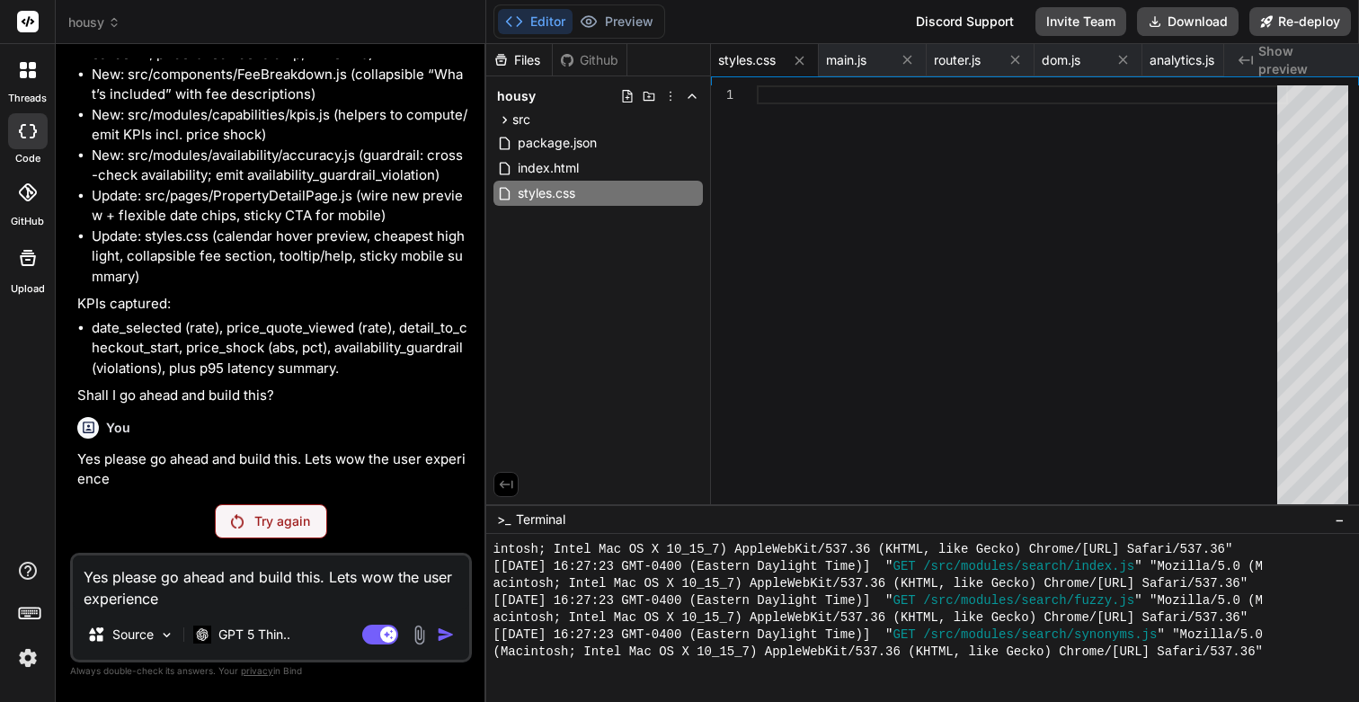
type textarea "Yes please go ahead and build this. Lets wow the user experience"
type textarea "x"
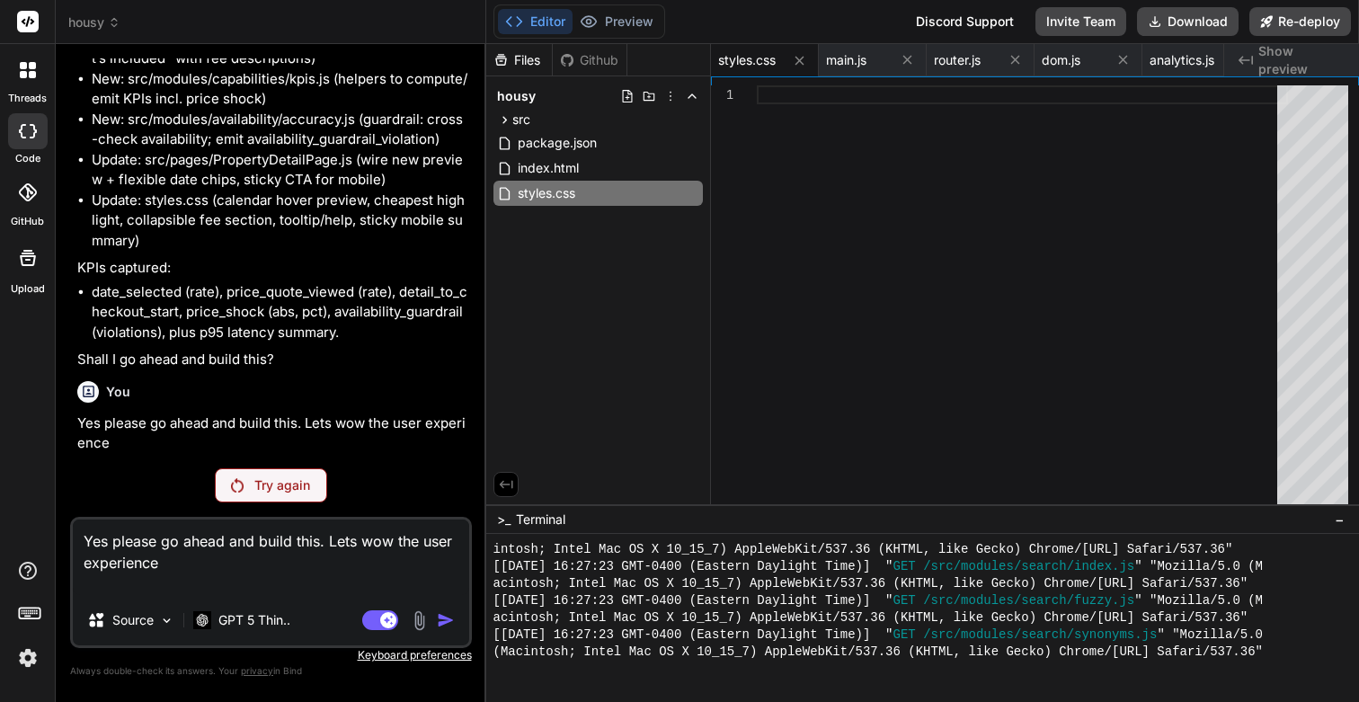
click at [386, 564] on textarea "Yes please go ahead and build this. Lets wow the user experience" at bounding box center [271, 556] width 396 height 75
type textarea "Yes please go ahead and build this. Lets wow the user experience"
type textarea "x"
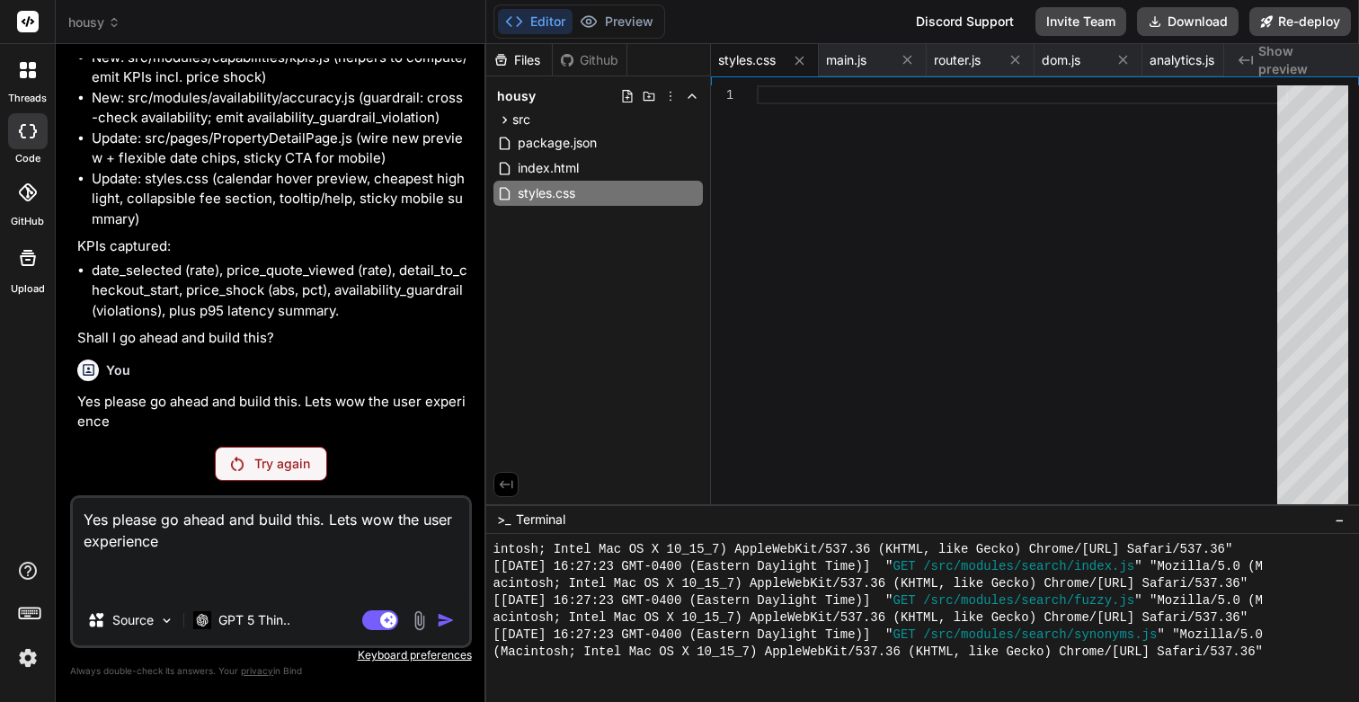
type textarea "Yes please go ahead and build this. Lets wow the user experience"
click at [293, 461] on p "Try again" at bounding box center [282, 464] width 56 height 18
click at [32, 643] on img at bounding box center [28, 658] width 31 height 31
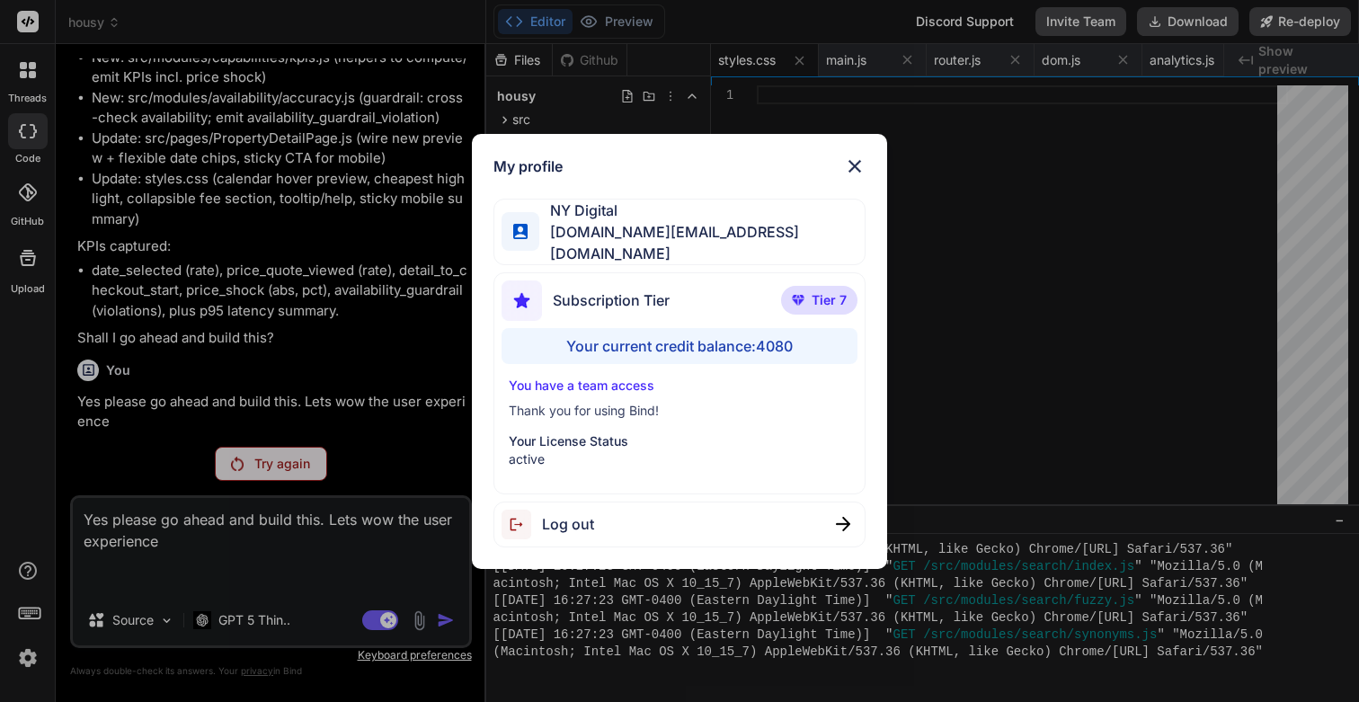
click at [557, 510] on div "Log out" at bounding box center [547, 525] width 93 height 30
type textarea "x"
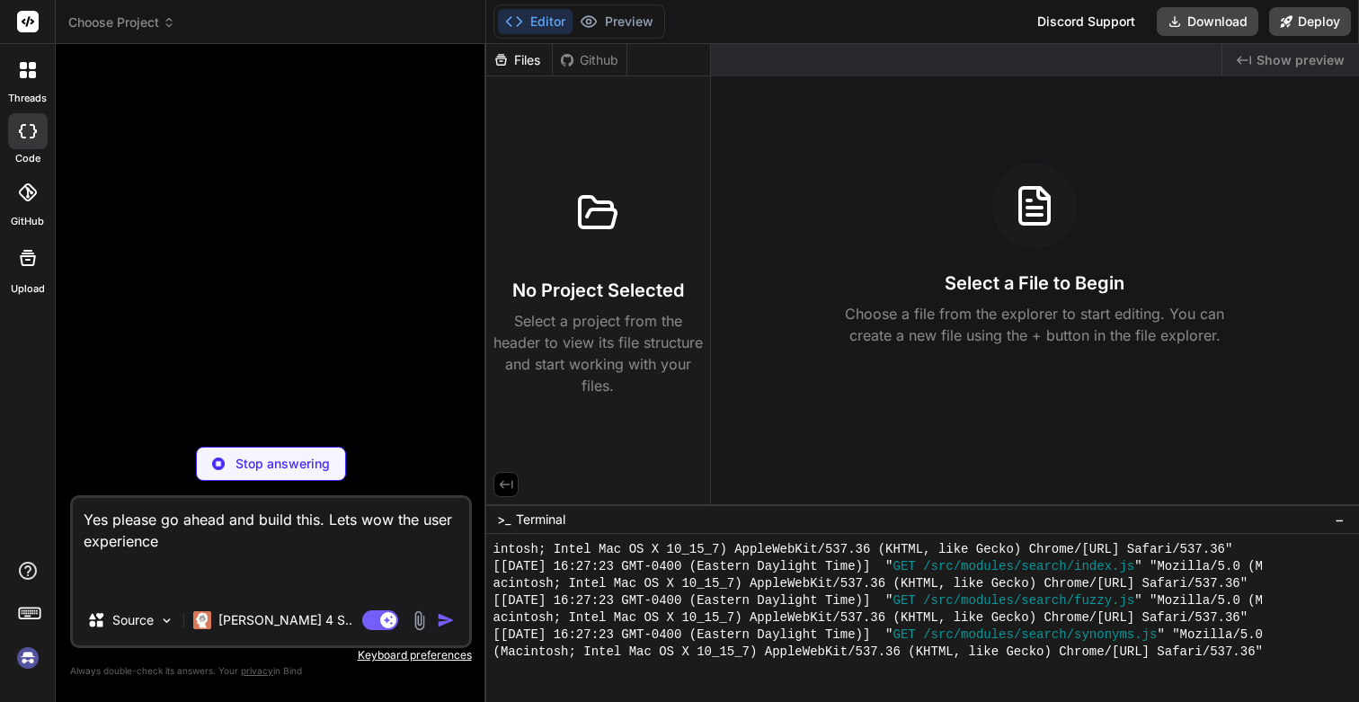
scroll to position [13763, 0]
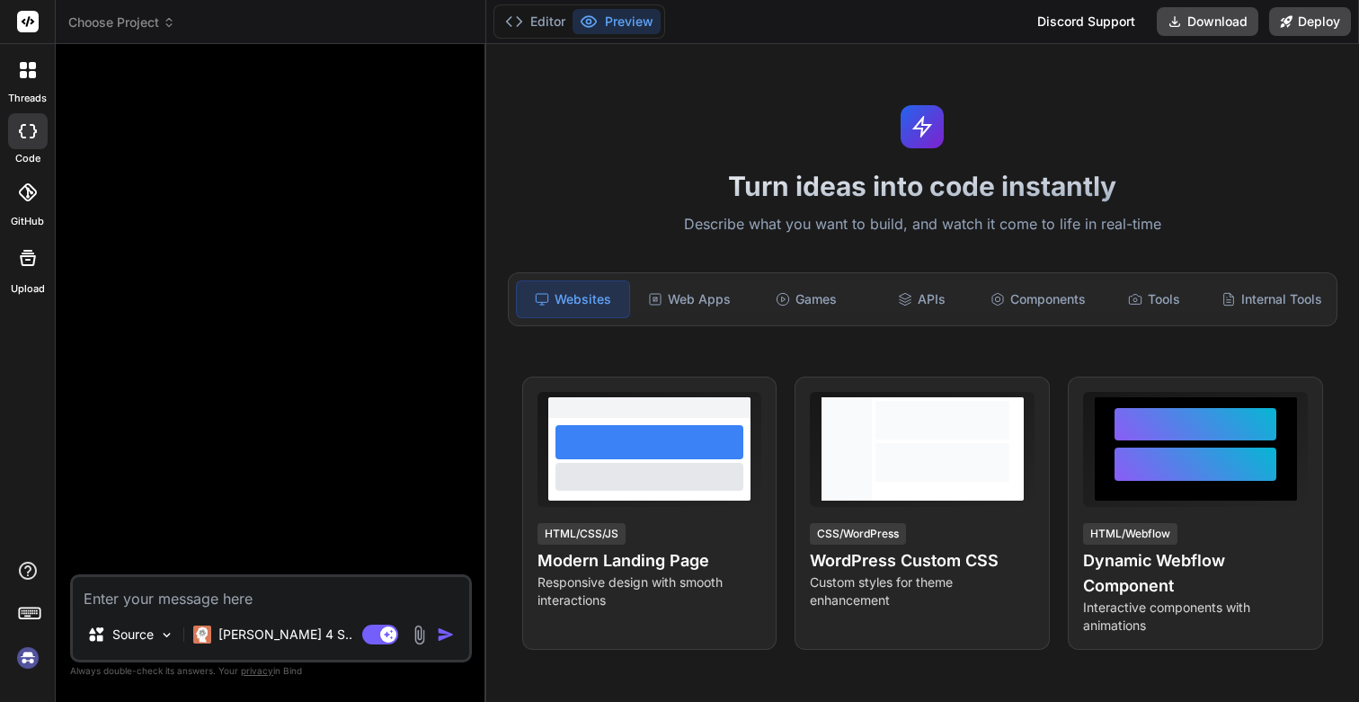
click at [31, 653] on img at bounding box center [28, 658] width 31 height 31
click at [23, 136] on icon at bounding box center [28, 131] width 18 height 14
click at [27, 99] on label "threads" at bounding box center [27, 98] width 39 height 15
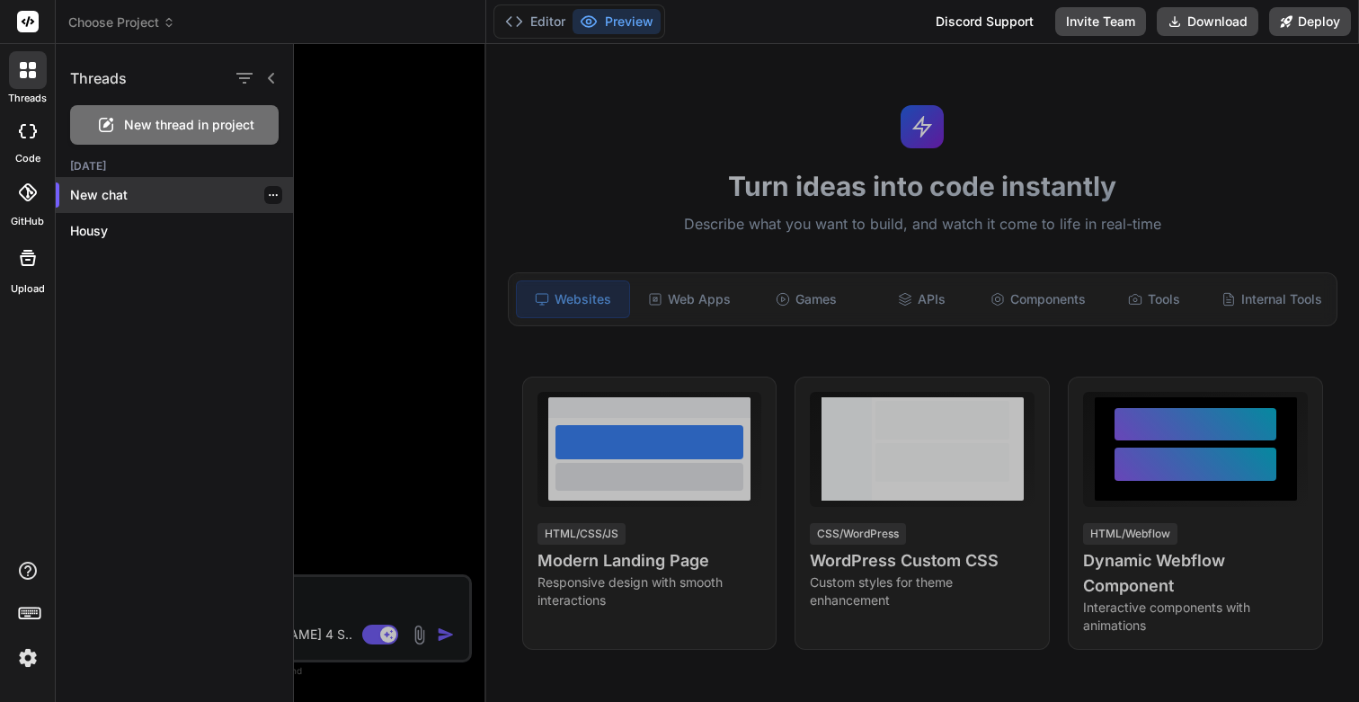
click at [106, 205] on div "New chat" at bounding box center [174, 195] width 237 height 36
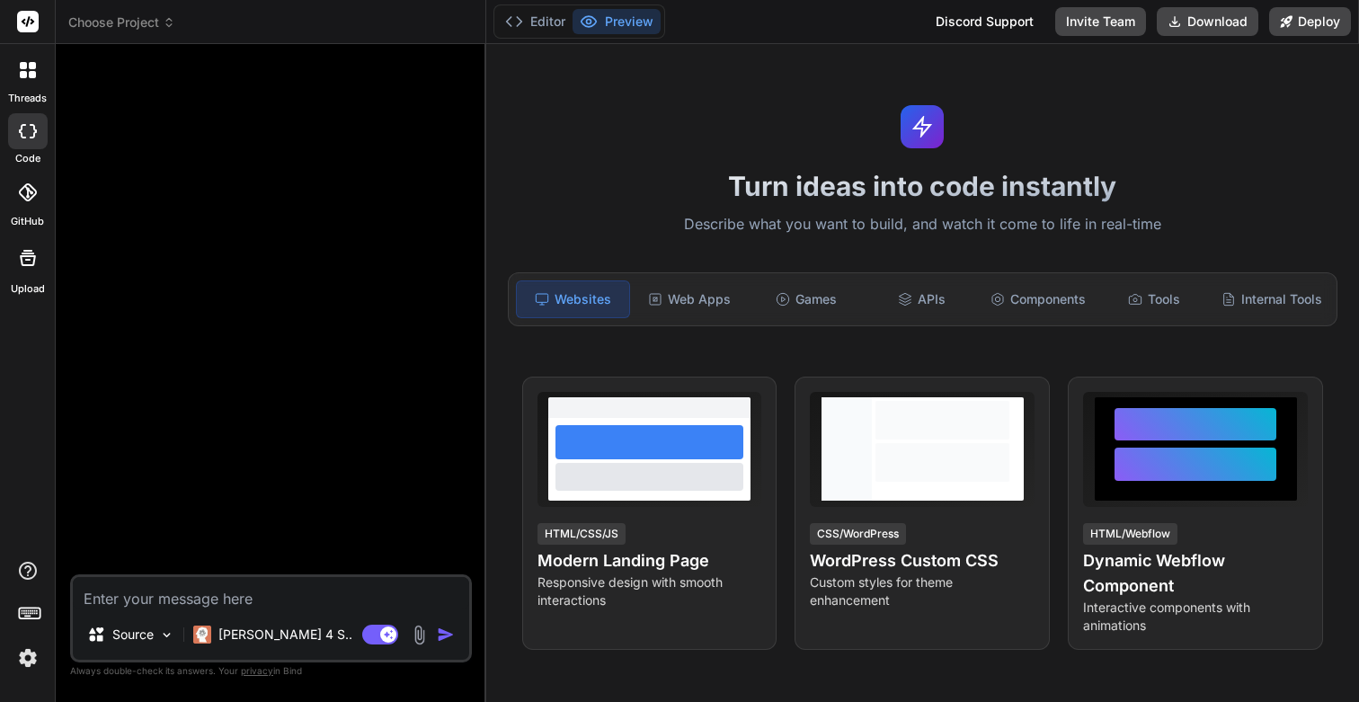
click at [31, 69] on icon at bounding box center [28, 70] width 16 height 16
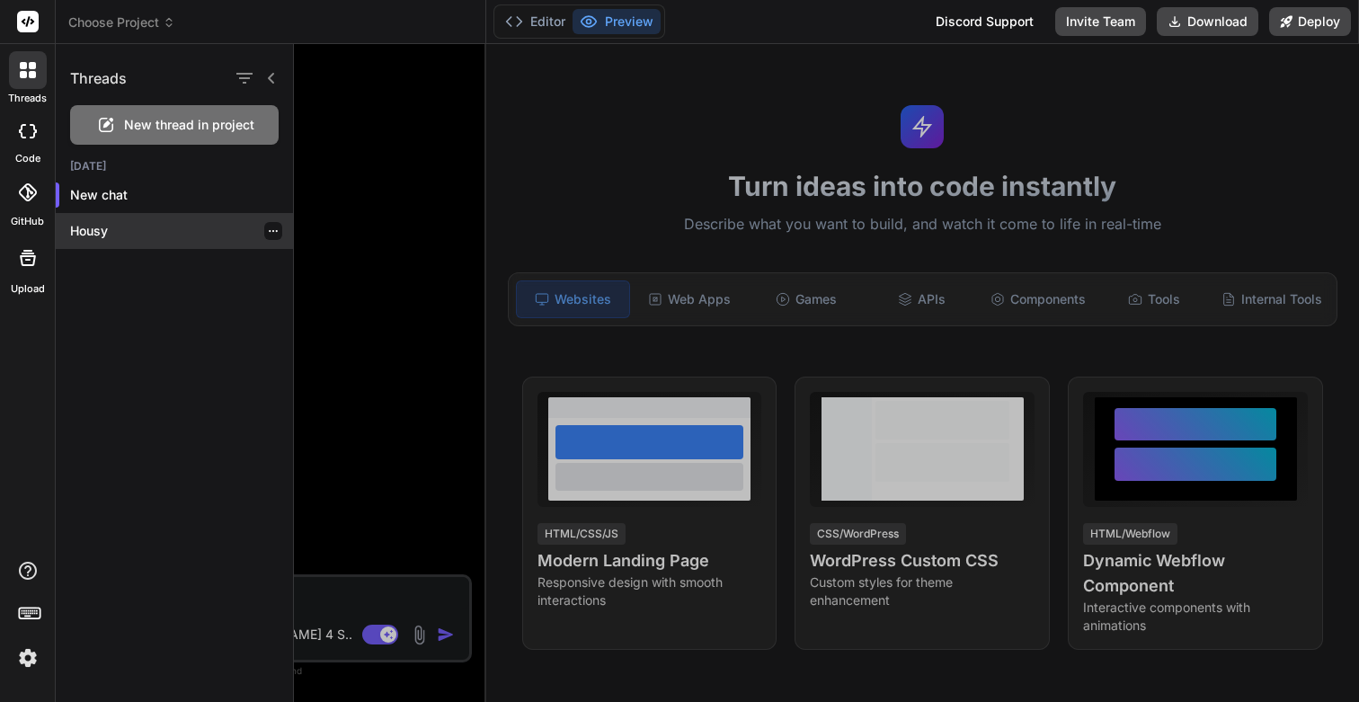
click at [93, 226] on p "Housy" at bounding box center [181, 231] width 223 height 18
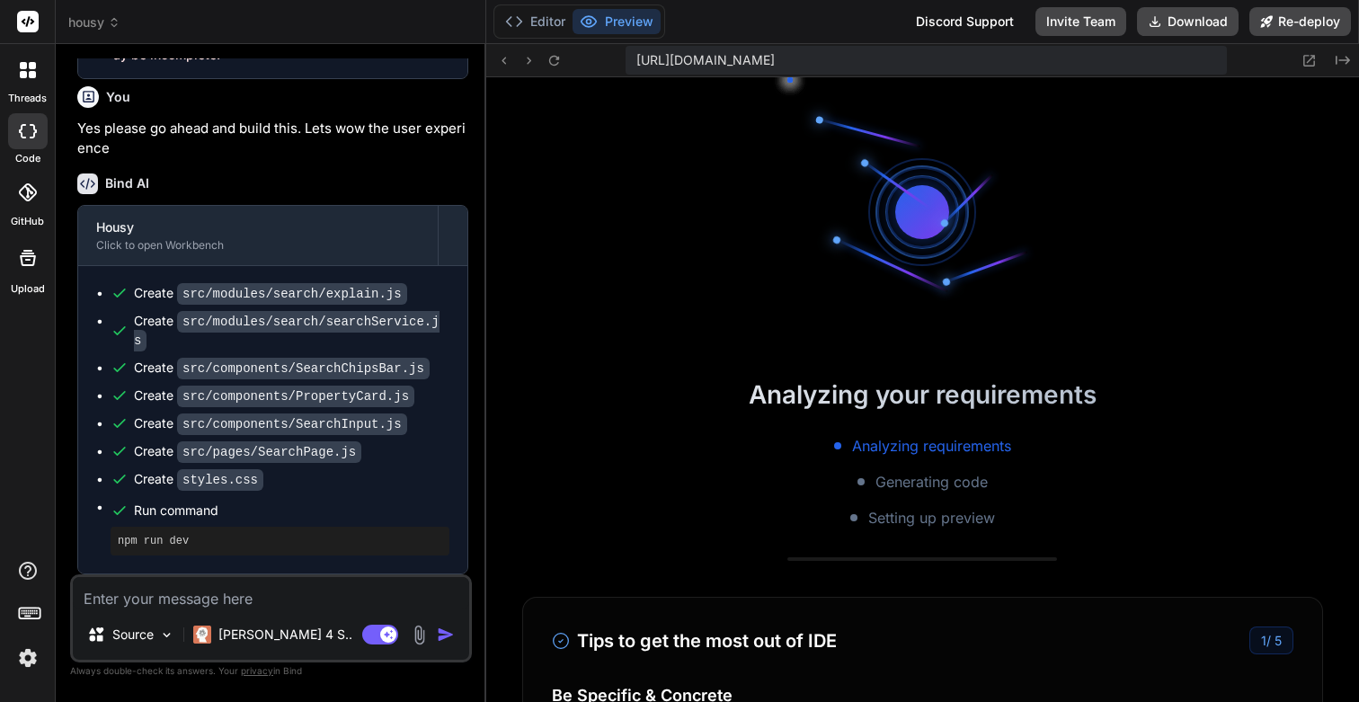
scroll to position [2271, 0]
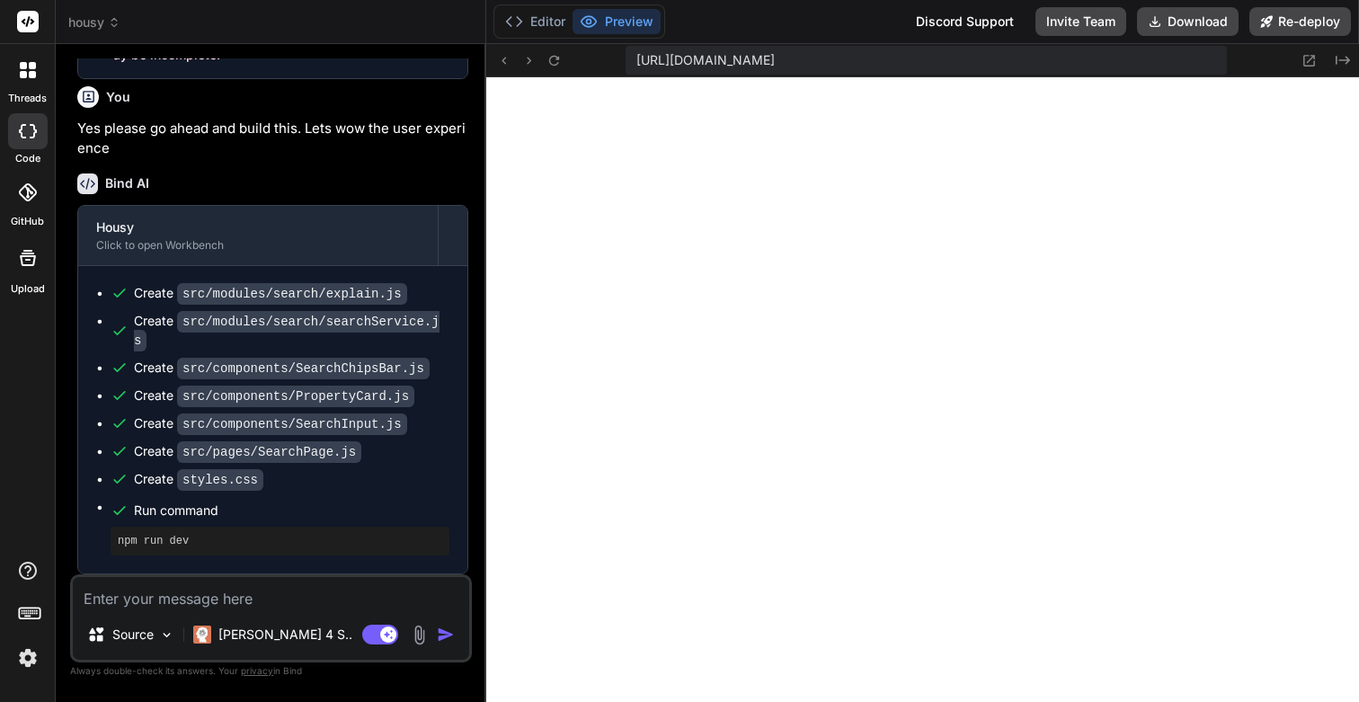
type textarea "x"
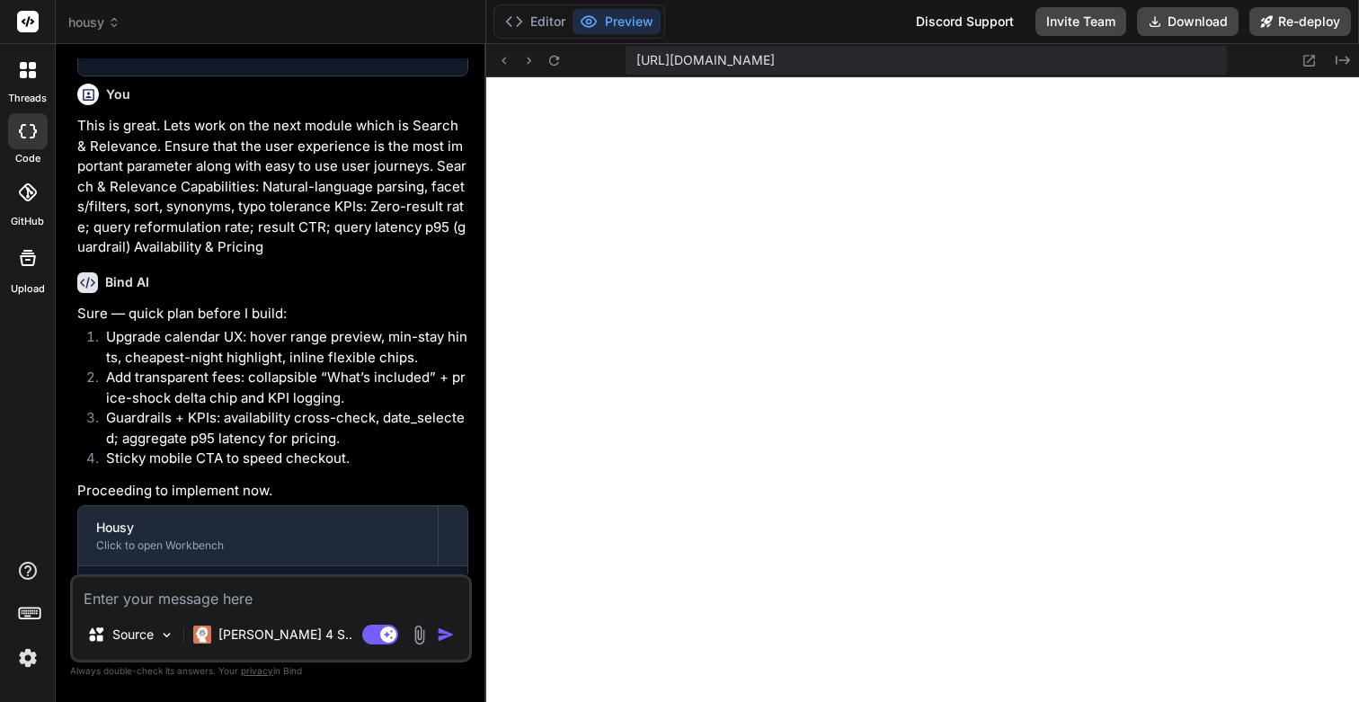
scroll to position [3492, 0]
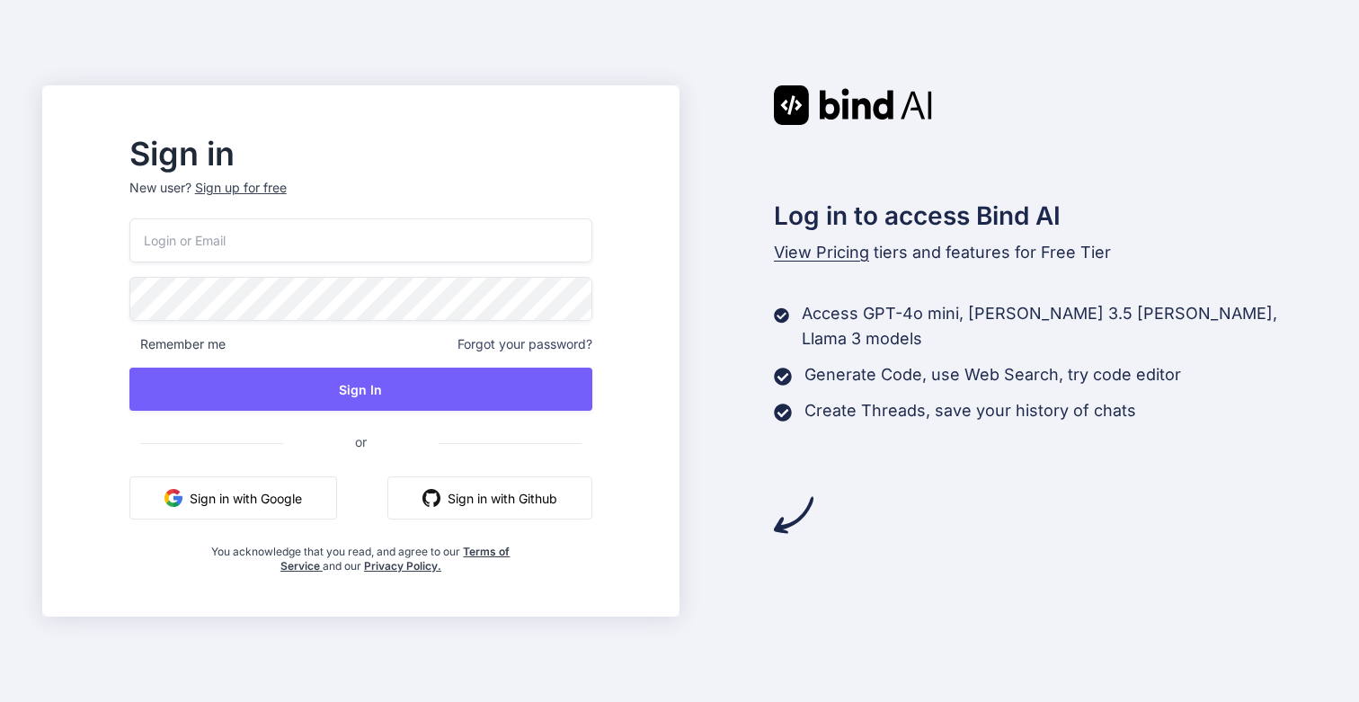
click at [269, 233] on input "email" at bounding box center [360, 240] width 463 height 44
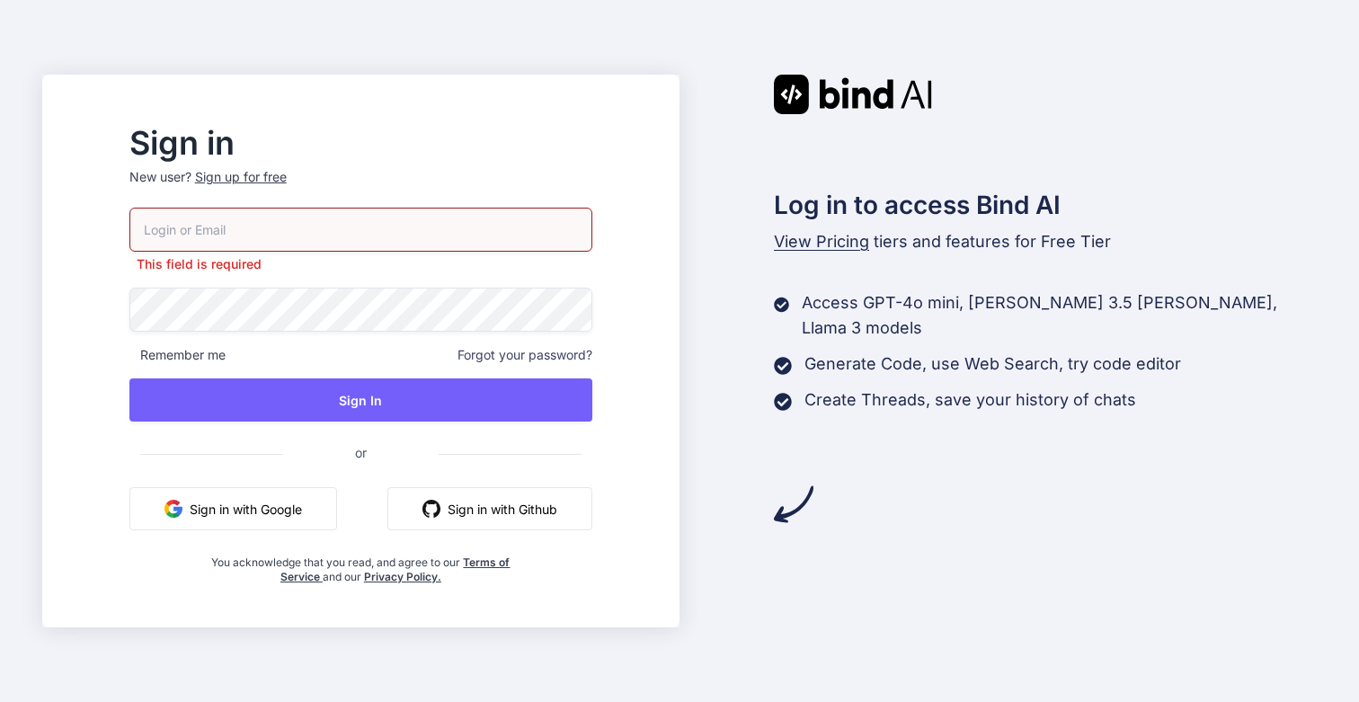
type input "nydigital.io@outlook.com"
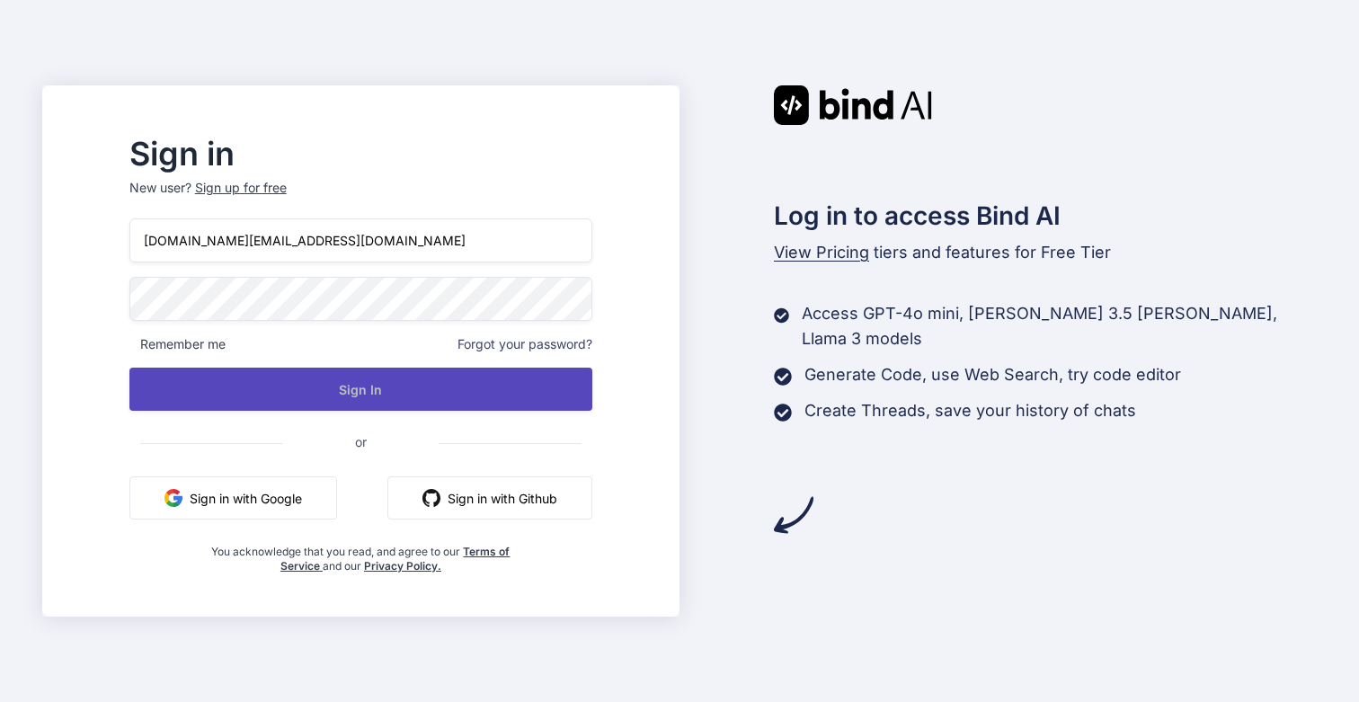
click at [371, 397] on button "Sign In" at bounding box center [360, 389] width 463 height 43
click at [408, 403] on button "Sign In" at bounding box center [360, 389] width 463 height 43
